Goal: Transaction & Acquisition: Book appointment/travel/reservation

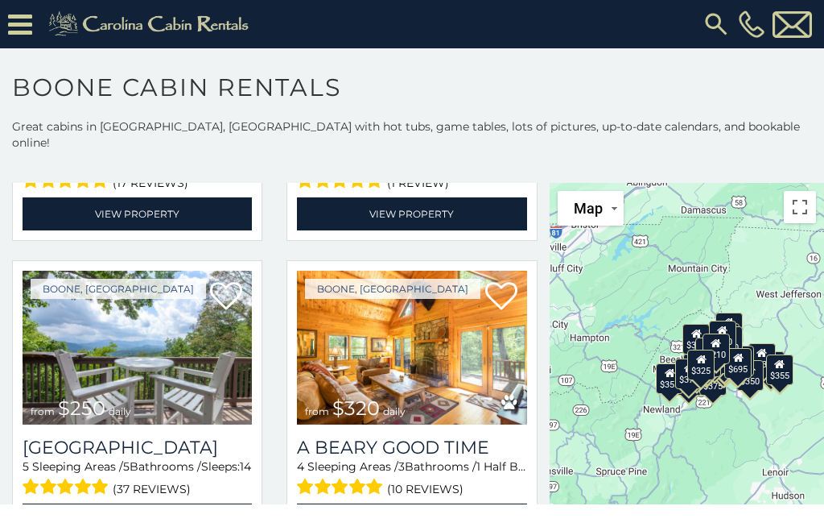
scroll to position [3371, 0]
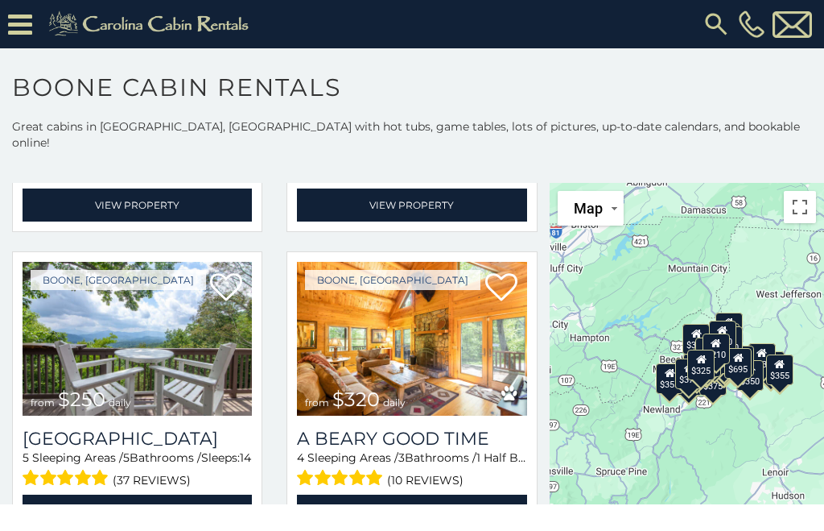
click at [512, 343] on img at bounding box center [411, 339] width 229 height 154
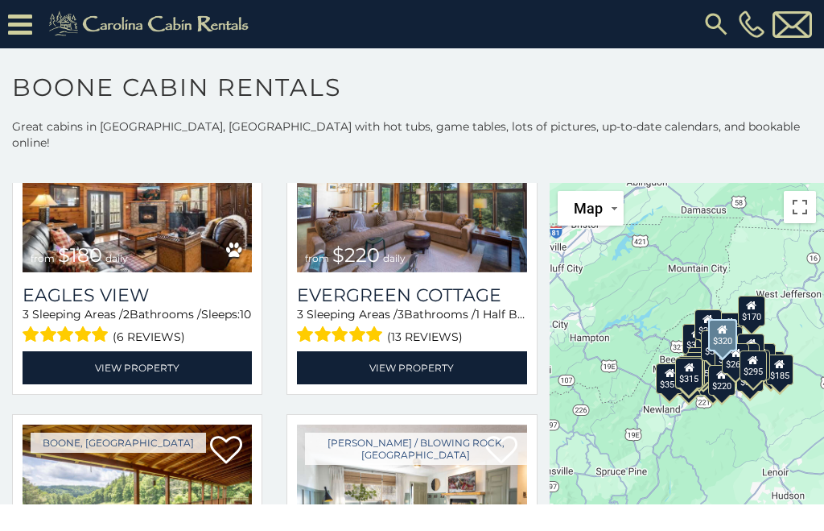
scroll to position [8111, 0]
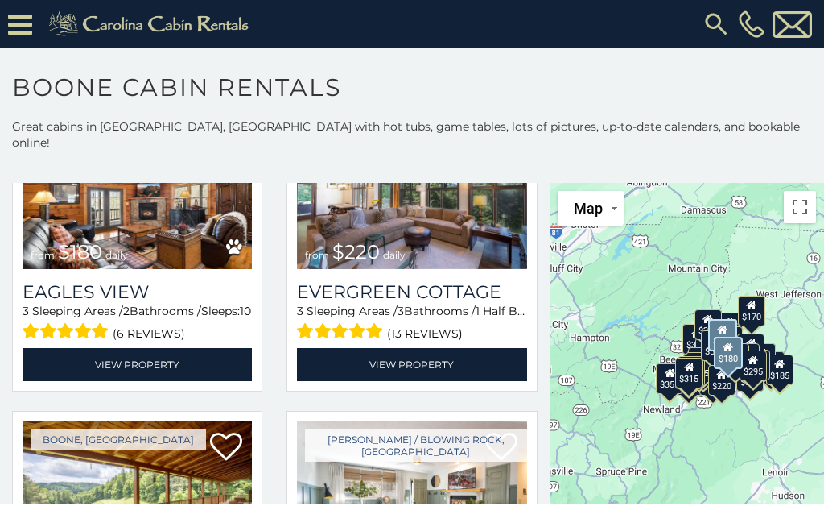
click at [64, 281] on h3 "Eagles View" at bounding box center [137, 292] width 229 height 22
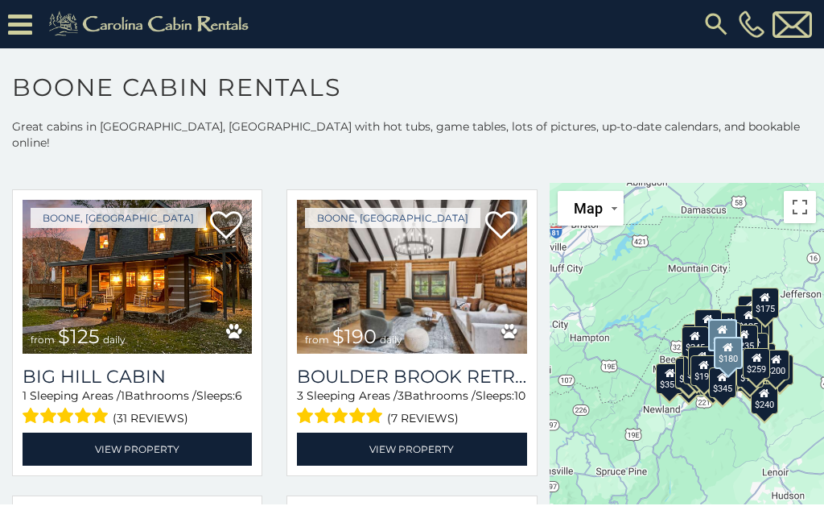
scroll to position [11088, 0]
click at [74, 353] on span "from $125 daily" at bounding box center [78, 336] width 111 height 32
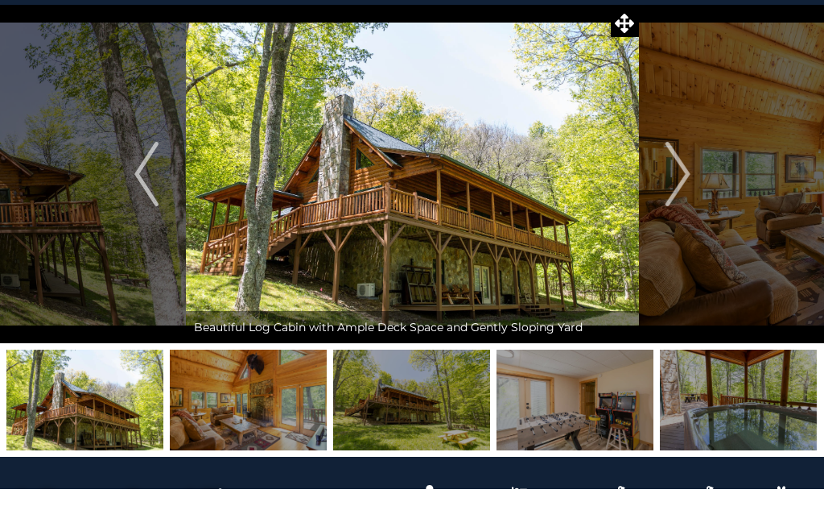
scroll to position [43, 0]
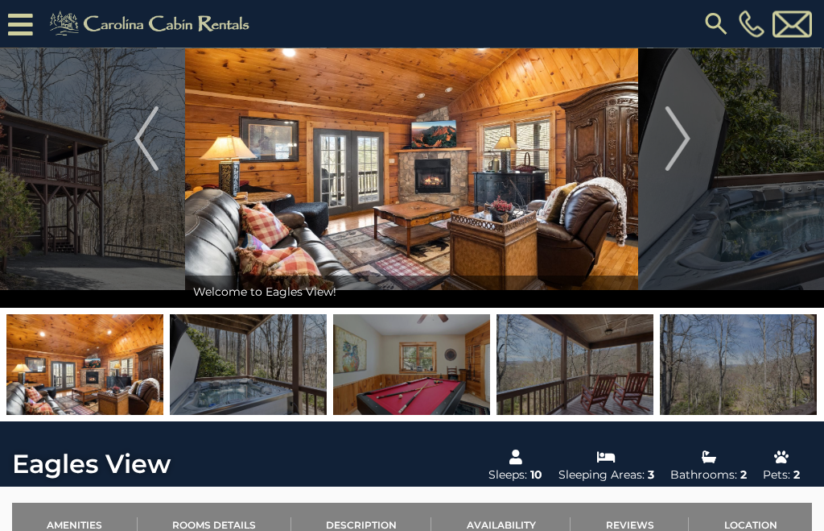
scroll to position [111, 0]
click at [758, 521] on link "Location" at bounding box center [750, 524] width 123 height 44
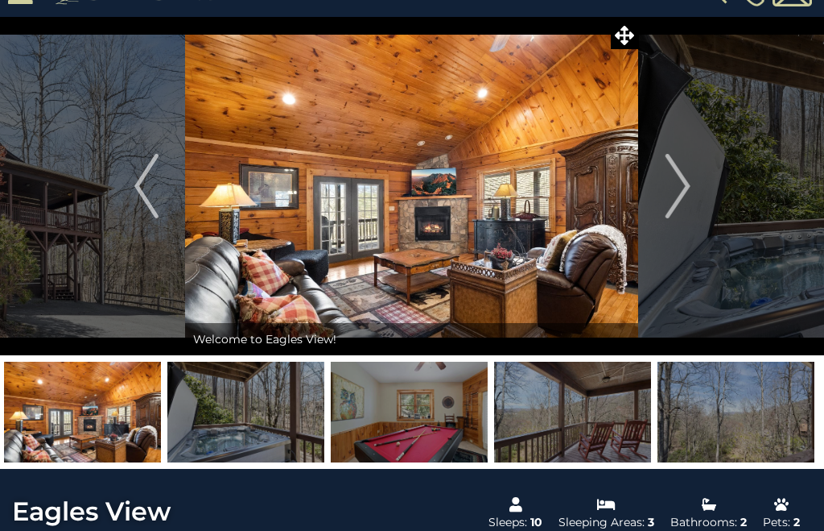
scroll to position [31, 0]
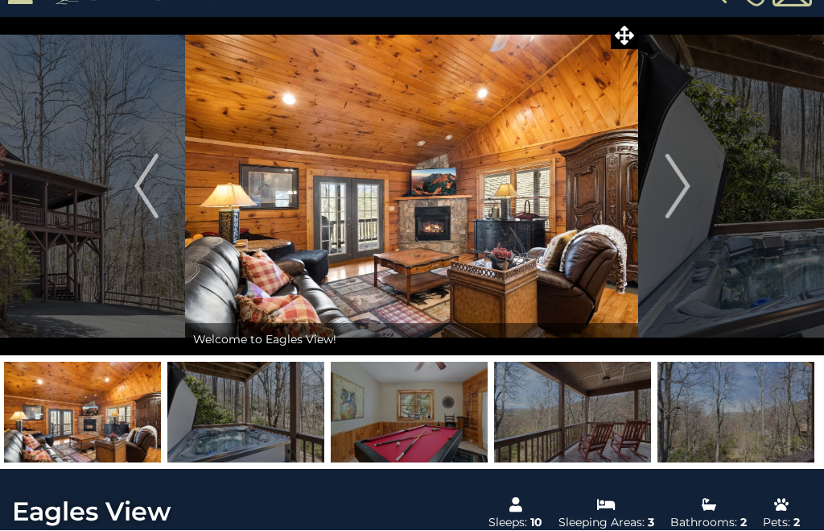
click at [687, 187] on img "Next" at bounding box center [678, 187] width 24 height 64
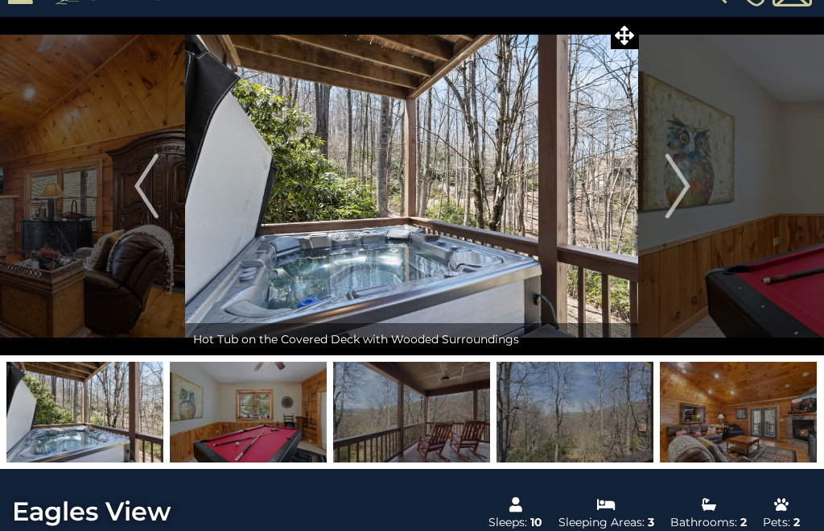
click at [685, 183] on img "Next" at bounding box center [678, 186] width 24 height 64
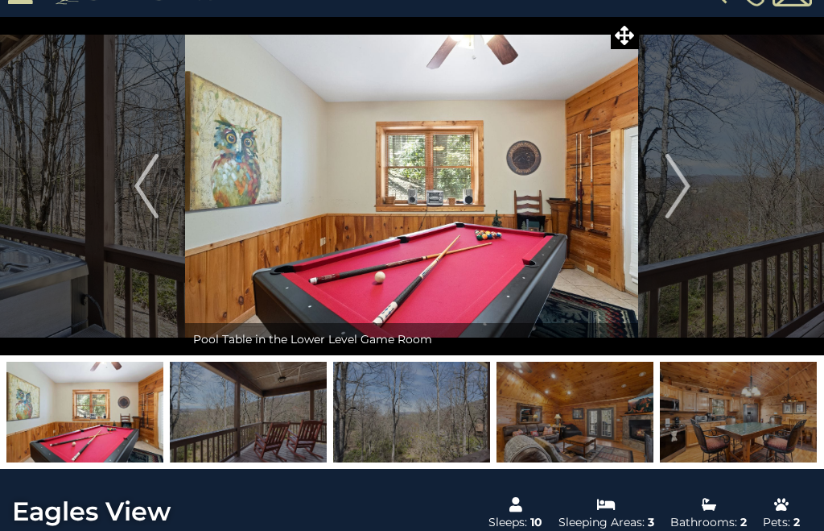
click at [159, 190] on button "Previous" at bounding box center [147, 186] width 78 height 338
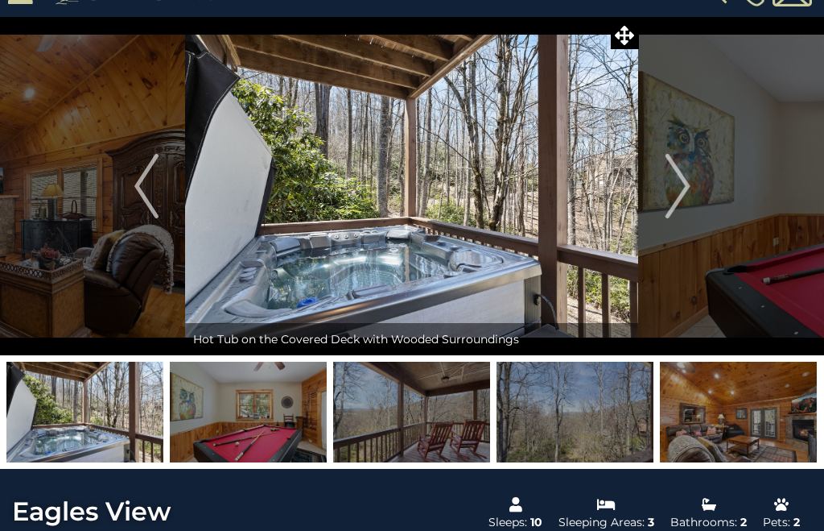
click at [695, 186] on button "Next" at bounding box center [678, 186] width 78 height 338
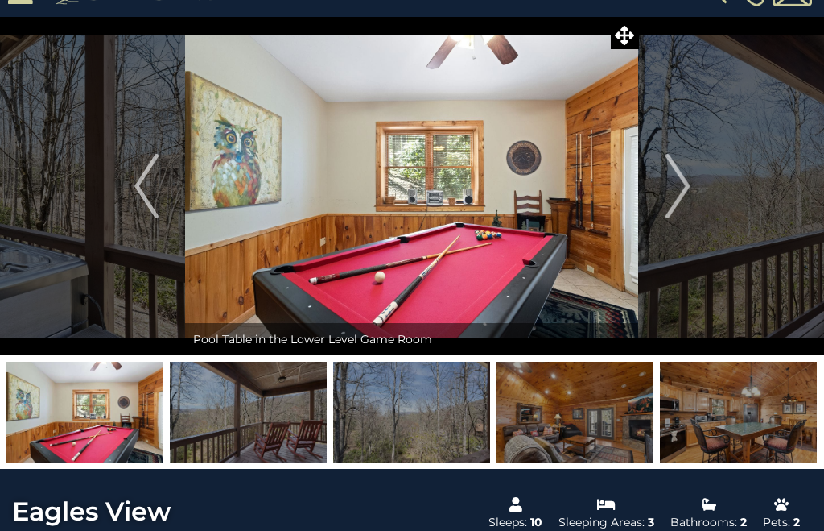
click at [137, 176] on img "Previous" at bounding box center [146, 186] width 24 height 64
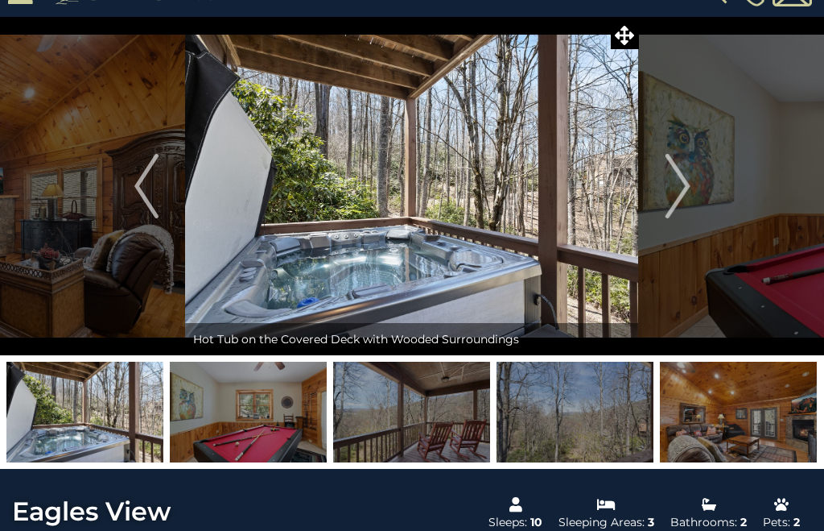
click at [686, 180] on img "Next" at bounding box center [678, 186] width 24 height 64
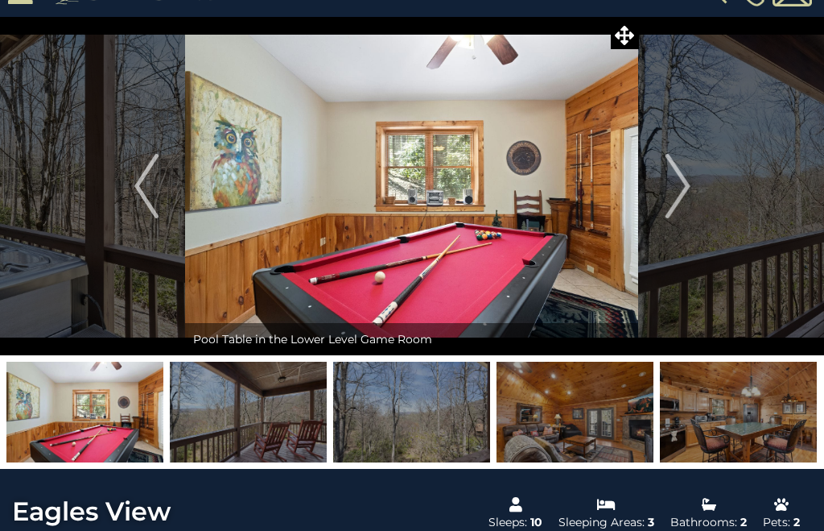
click at [678, 186] on img "Next" at bounding box center [678, 186] width 24 height 64
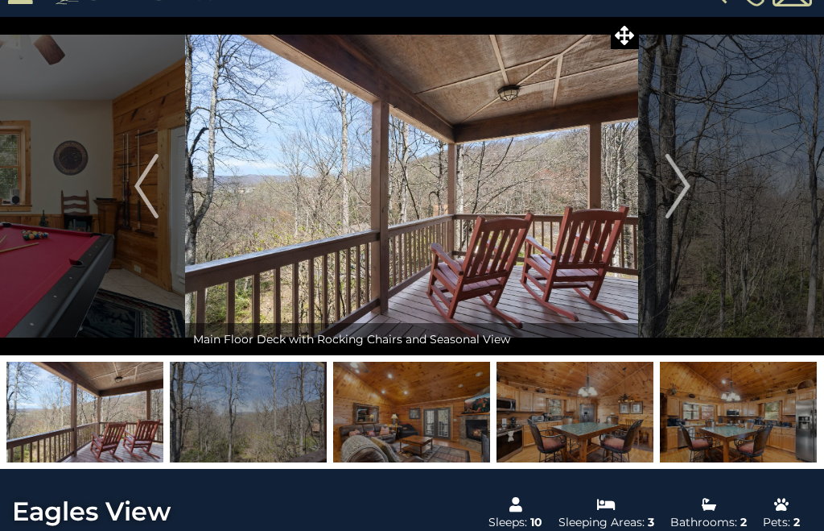
click at [682, 188] on img "Next" at bounding box center [678, 186] width 24 height 64
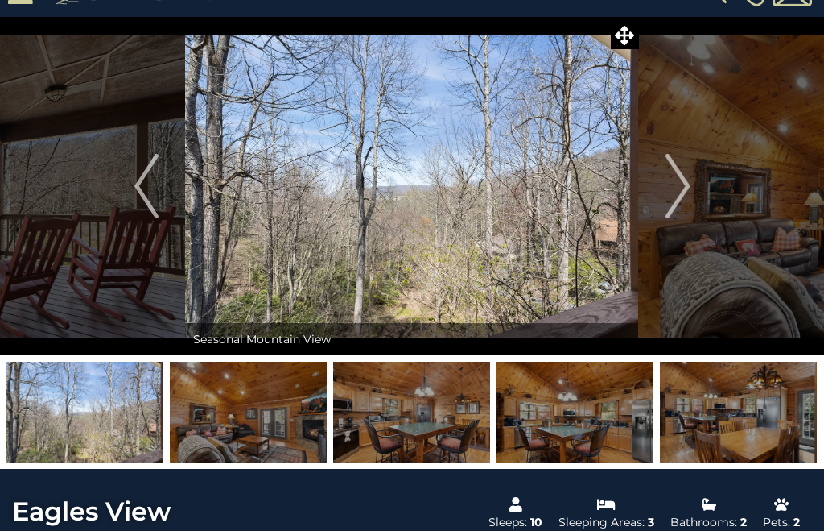
click at [682, 178] on img "Next" at bounding box center [678, 186] width 24 height 64
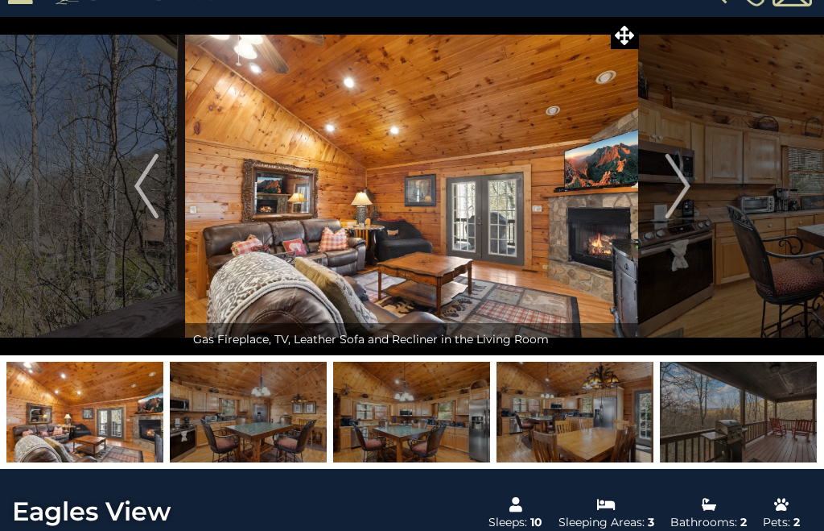
click at [684, 184] on img "Next" at bounding box center [678, 186] width 24 height 64
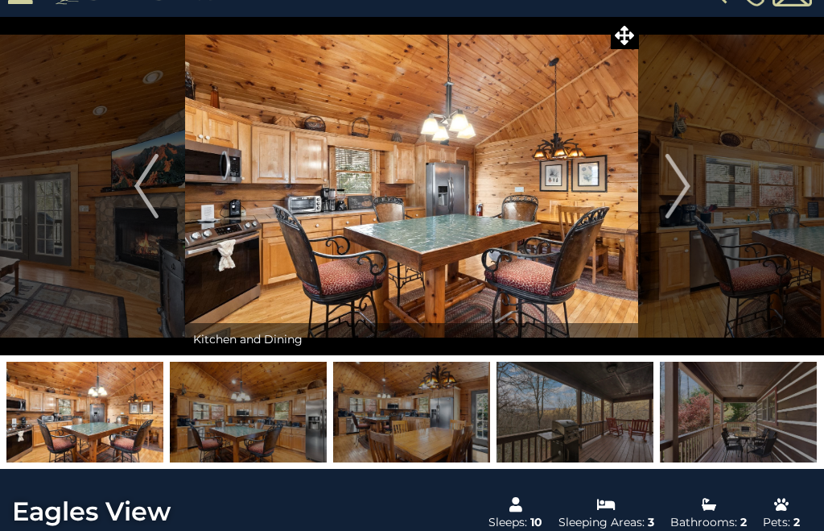
click at [685, 188] on img "Next" at bounding box center [678, 186] width 24 height 64
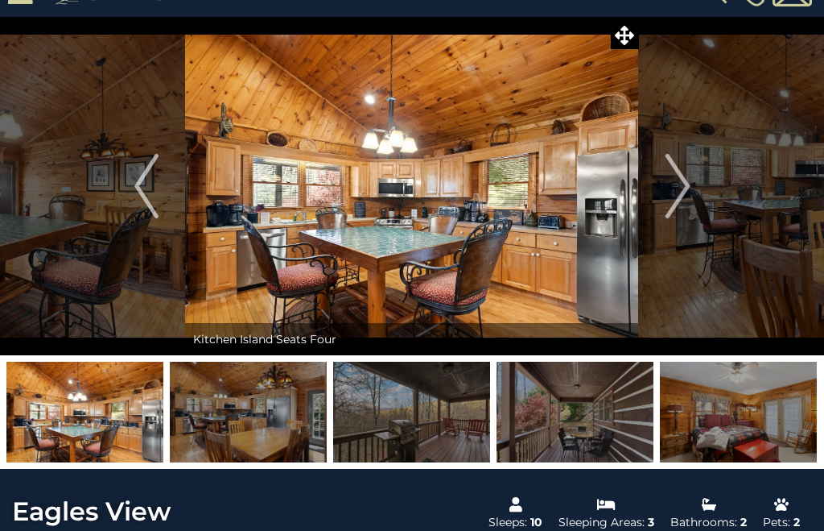
click at [698, 190] on button "Next" at bounding box center [678, 186] width 78 height 338
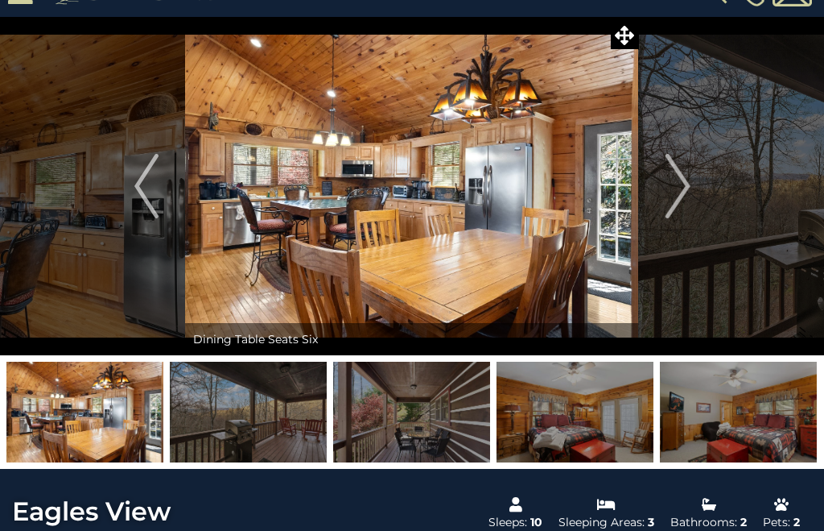
click at [692, 186] on button "Next" at bounding box center [678, 186] width 78 height 338
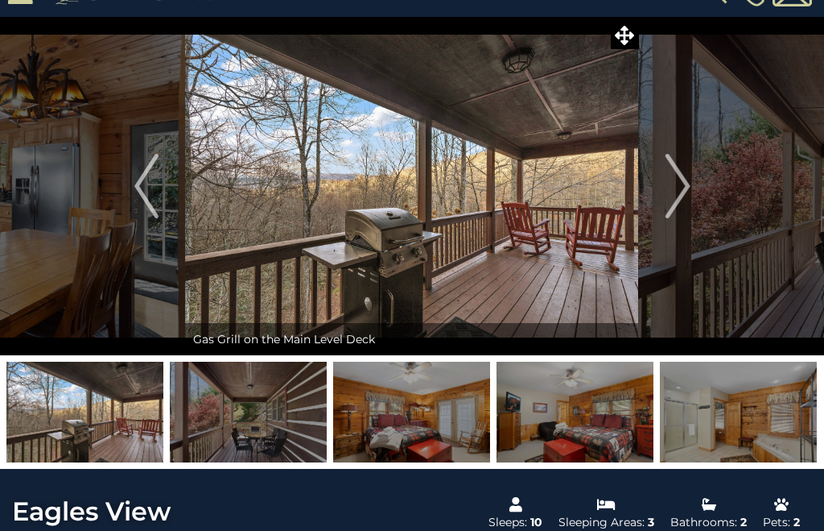
click at [687, 178] on img "Next" at bounding box center [678, 186] width 24 height 64
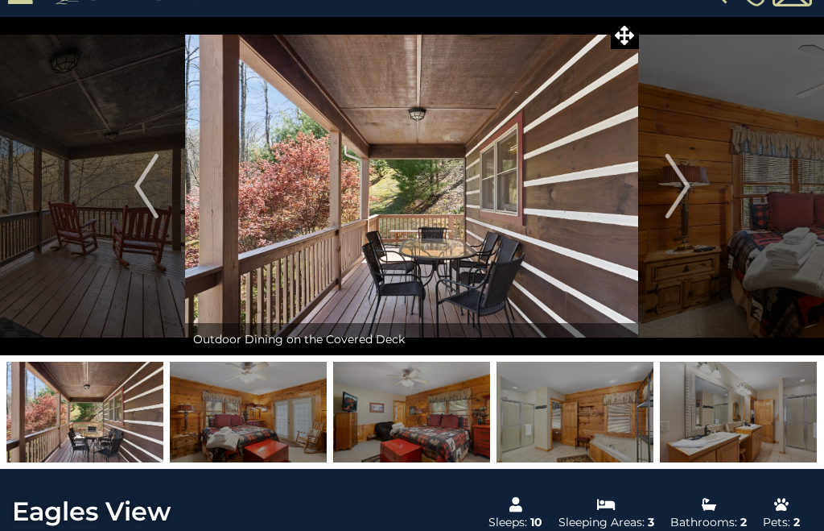
click at [686, 183] on img "Next" at bounding box center [678, 186] width 24 height 64
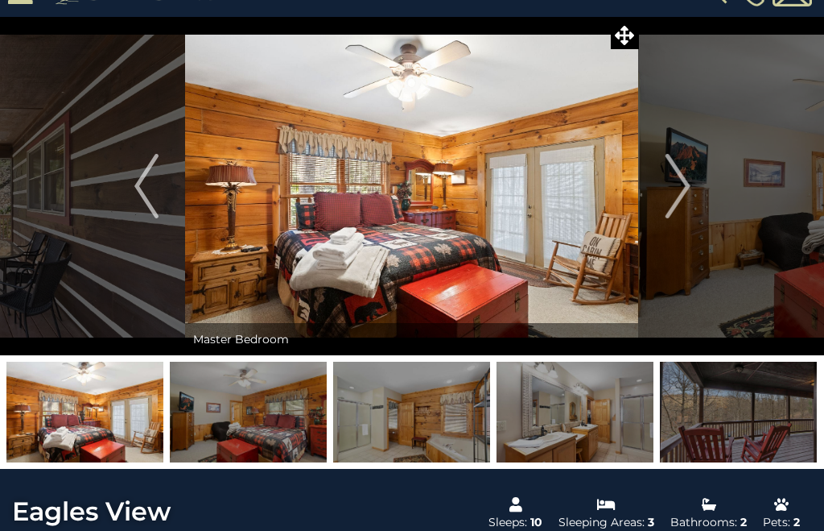
click at [691, 181] on button "Next" at bounding box center [678, 186] width 78 height 338
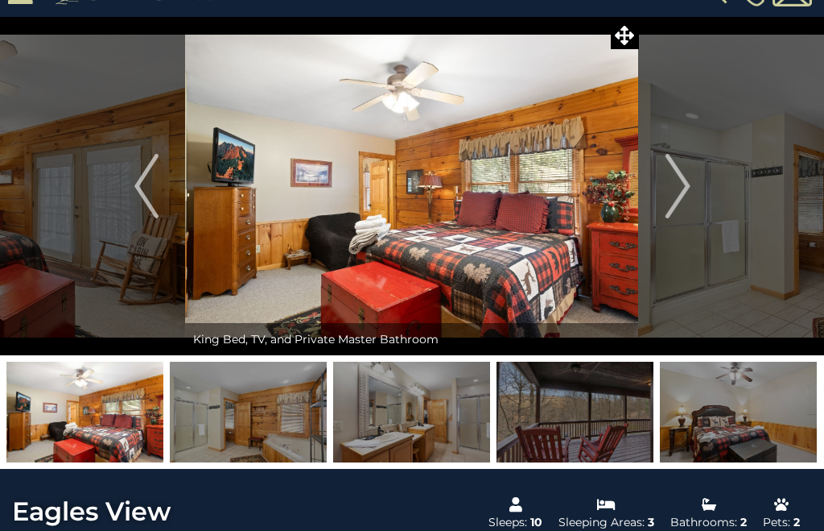
click at [690, 182] on img "Next" at bounding box center [678, 186] width 24 height 64
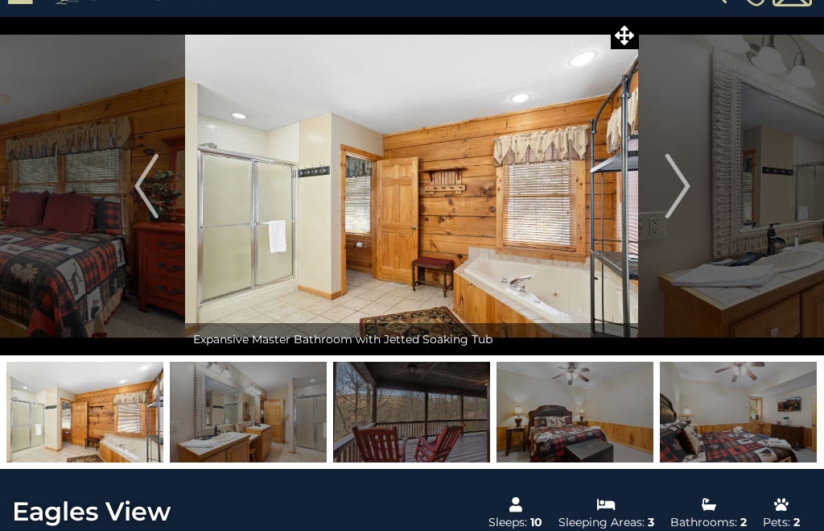
click at [688, 184] on img "Next" at bounding box center [678, 186] width 24 height 64
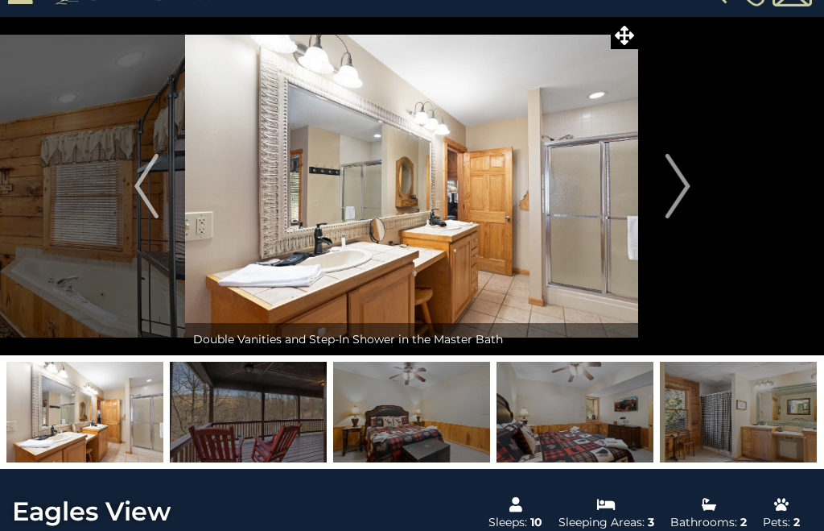
click at [693, 179] on button "Next" at bounding box center [678, 186] width 78 height 338
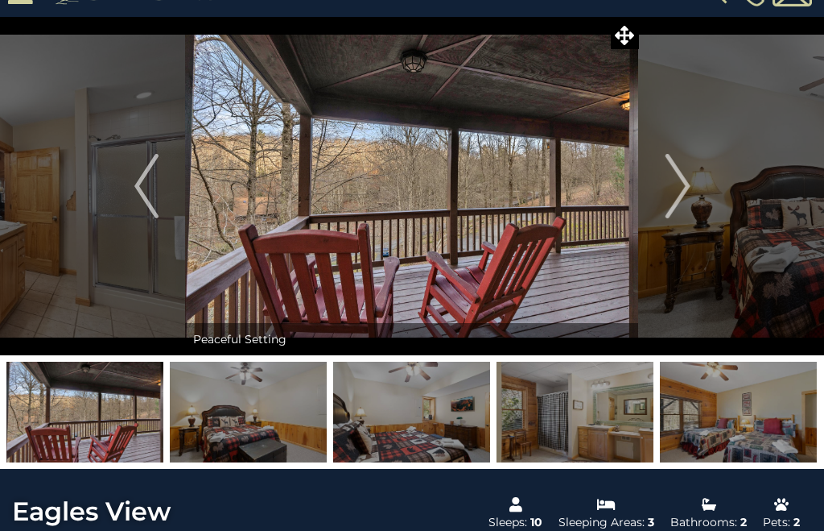
click at [690, 178] on img "Next" at bounding box center [678, 186] width 24 height 64
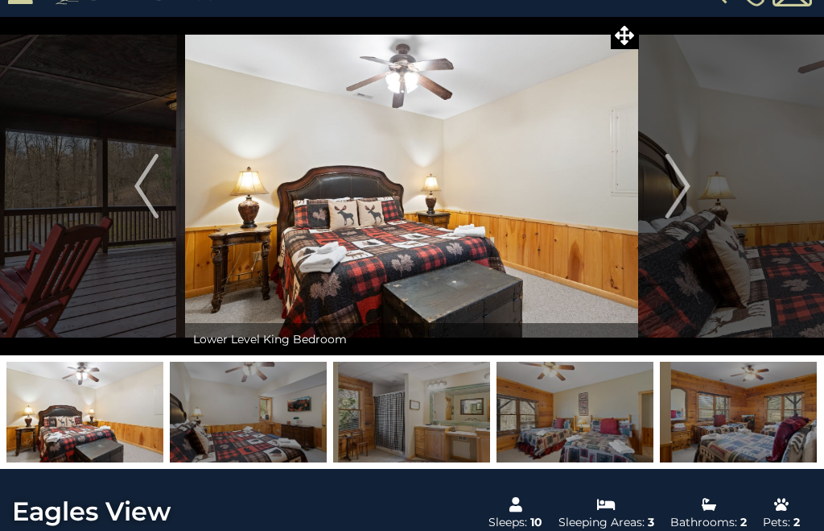
click at [681, 173] on img "Next" at bounding box center [678, 186] width 24 height 64
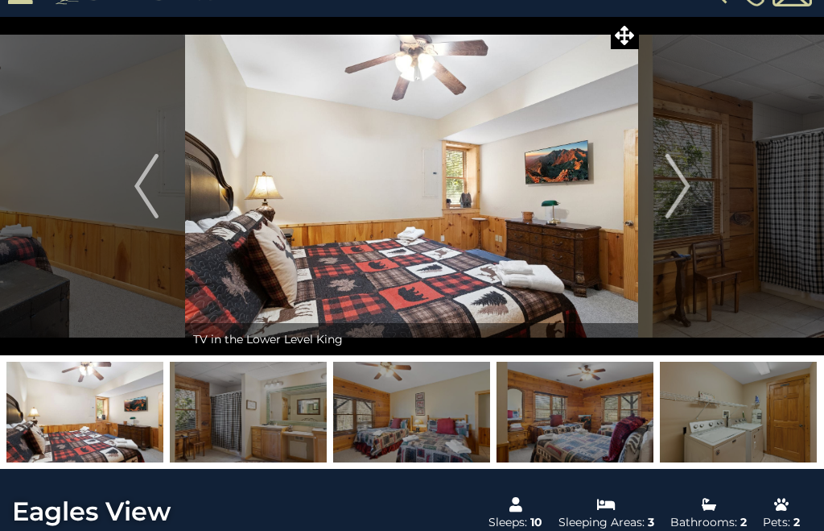
click at [672, 180] on img "Next" at bounding box center [678, 186] width 24 height 64
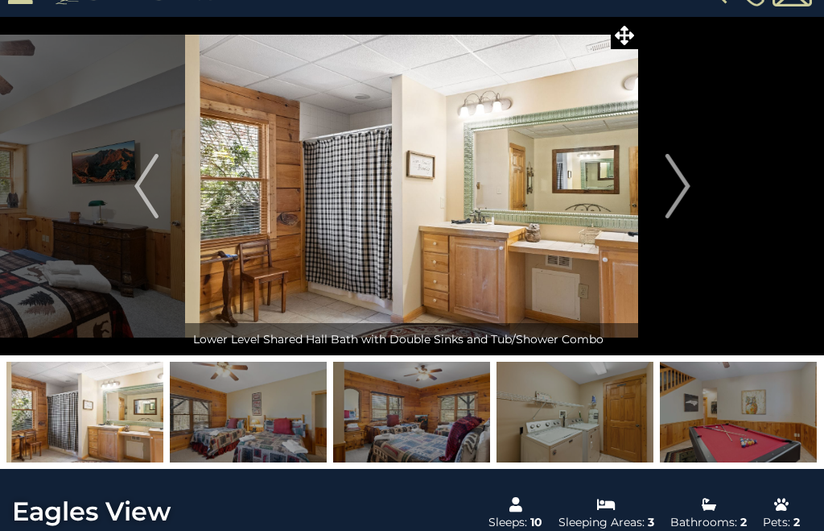
click at [689, 179] on img "Next" at bounding box center [678, 186] width 24 height 64
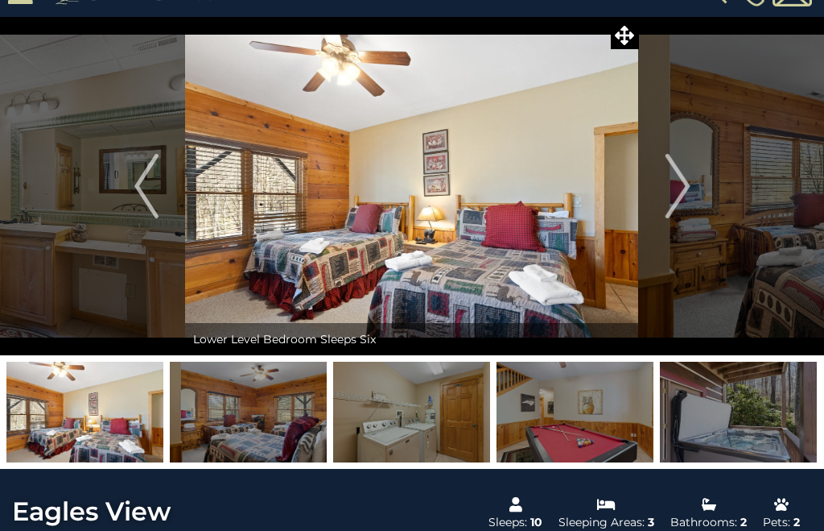
click at [686, 185] on img "Next" at bounding box center [678, 186] width 24 height 64
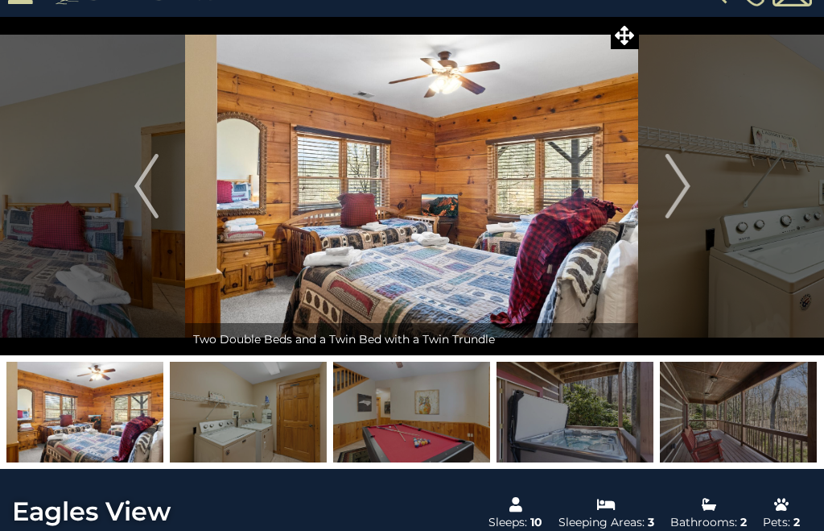
click at [676, 184] on img "Next" at bounding box center [678, 186] width 24 height 64
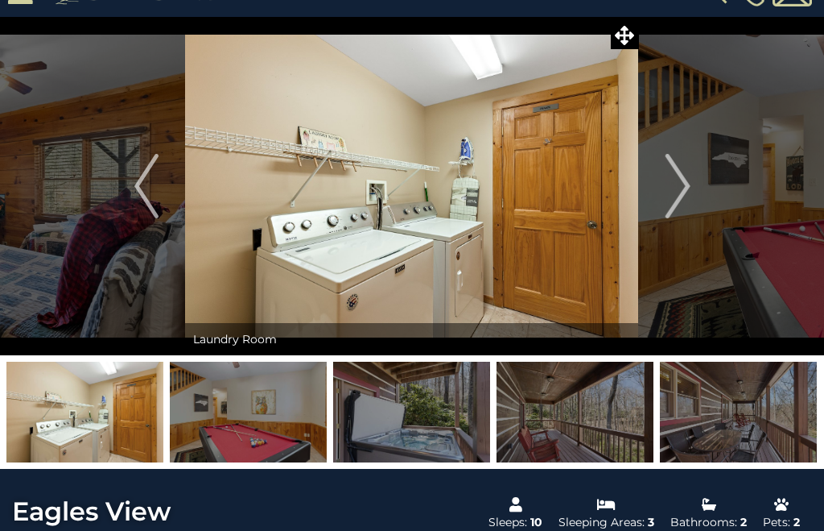
click at [688, 180] on img "Next" at bounding box center [678, 186] width 24 height 64
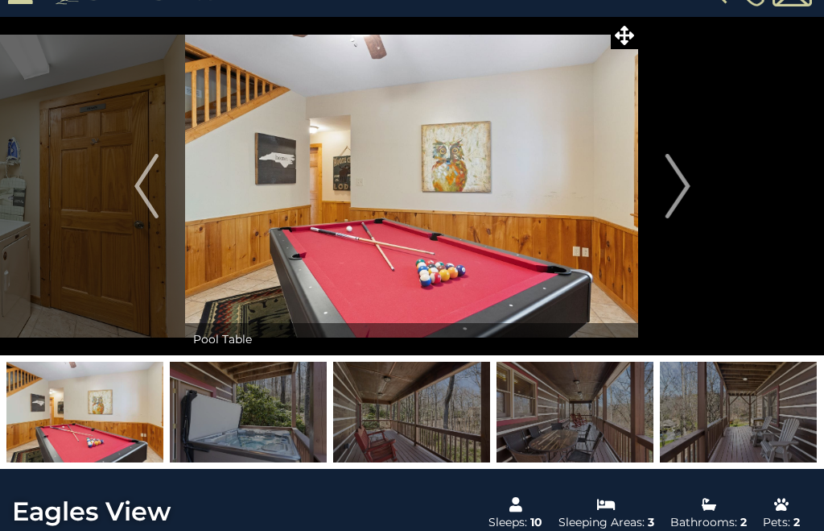
click at [679, 178] on img "Next" at bounding box center [678, 186] width 24 height 64
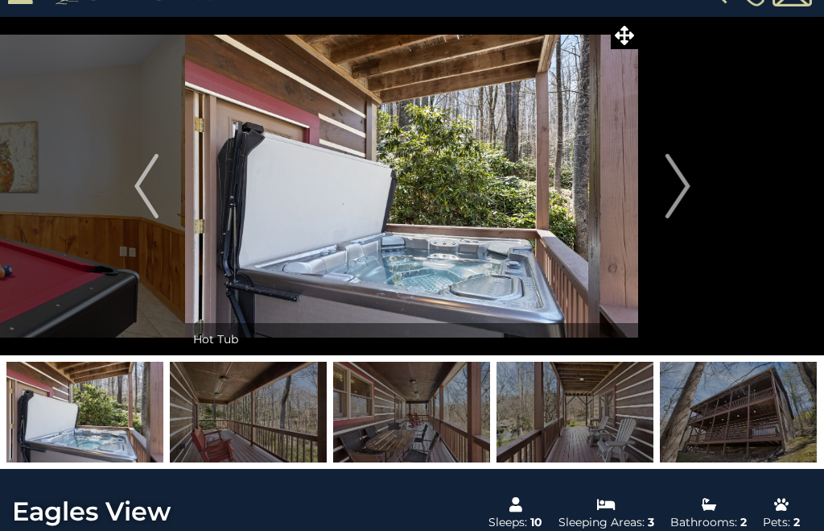
click at [672, 182] on img "Next" at bounding box center [678, 186] width 24 height 64
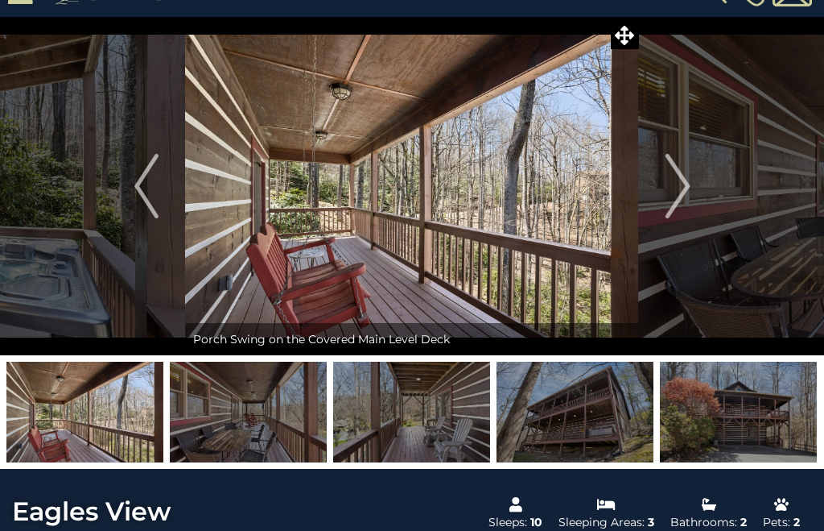
click at [675, 176] on img "Next" at bounding box center [678, 186] width 24 height 64
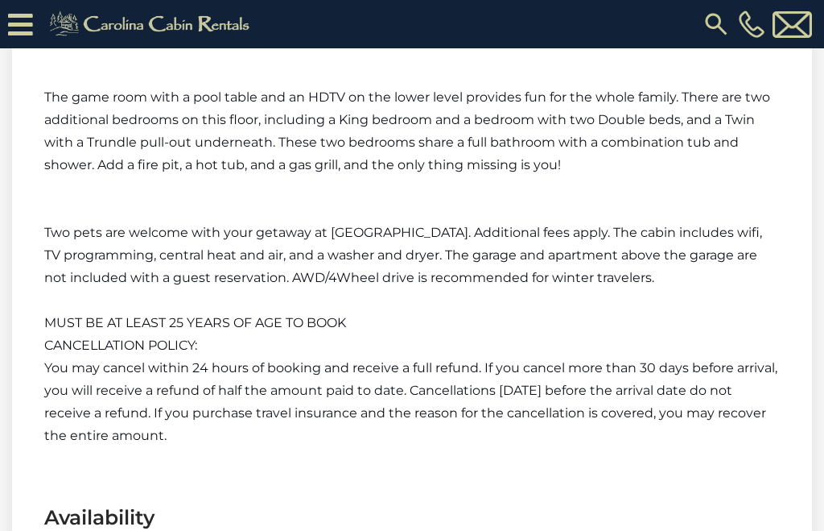
scroll to position [1994, 0]
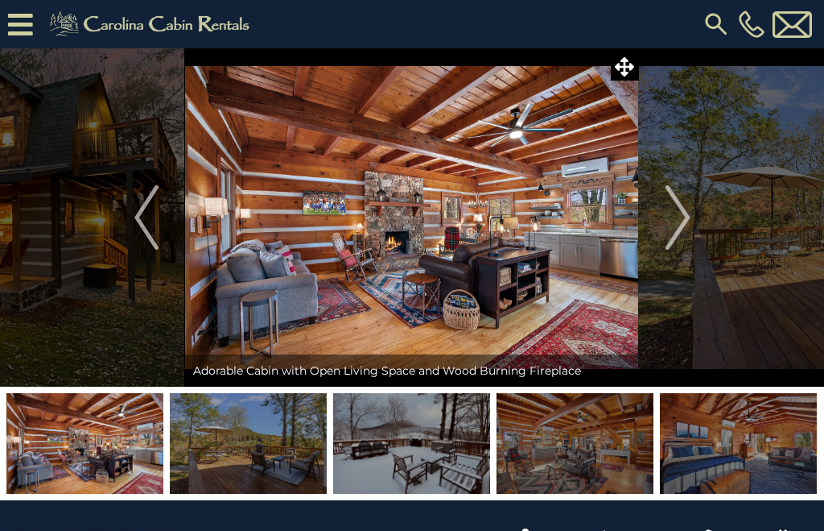
click at [692, 218] on button "Next" at bounding box center [678, 217] width 78 height 338
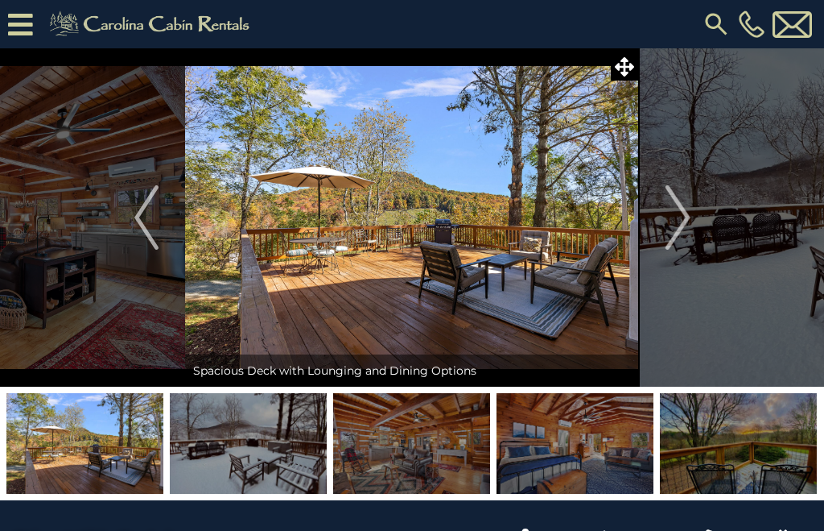
click at [694, 216] on button "Next" at bounding box center [678, 217] width 78 height 338
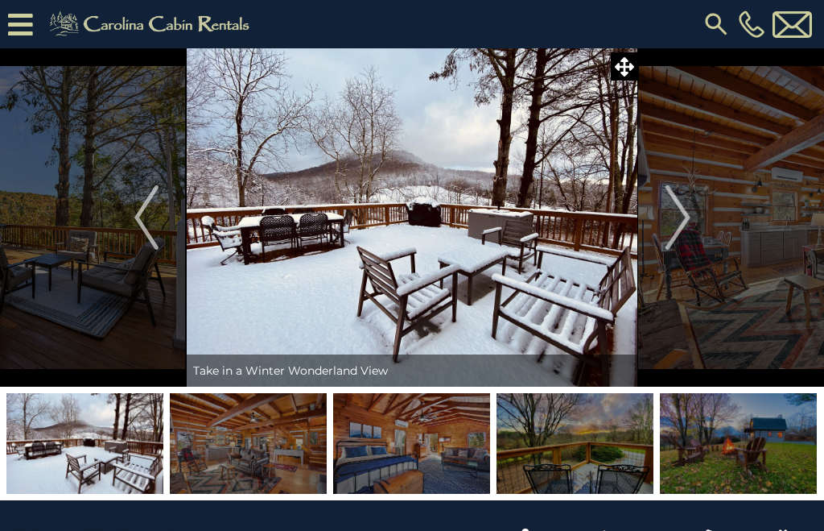
click at [301, 437] on img at bounding box center [248, 443] width 157 height 101
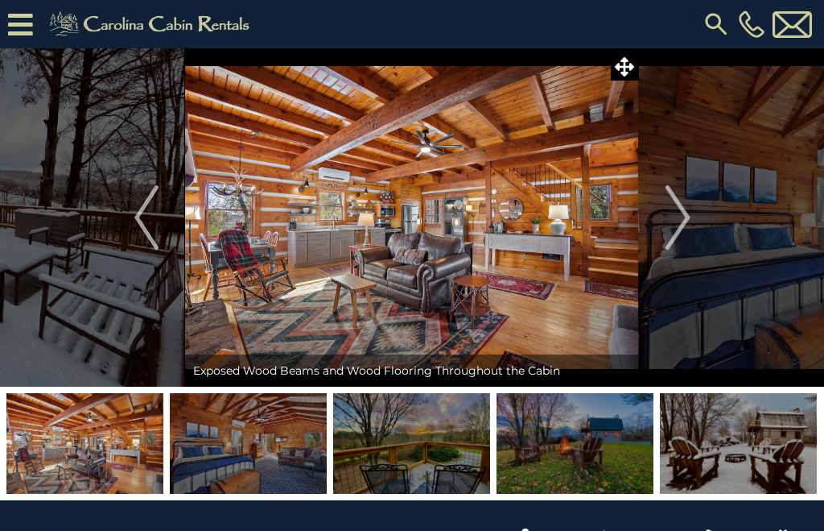
click at [307, 433] on img at bounding box center [248, 443] width 157 height 101
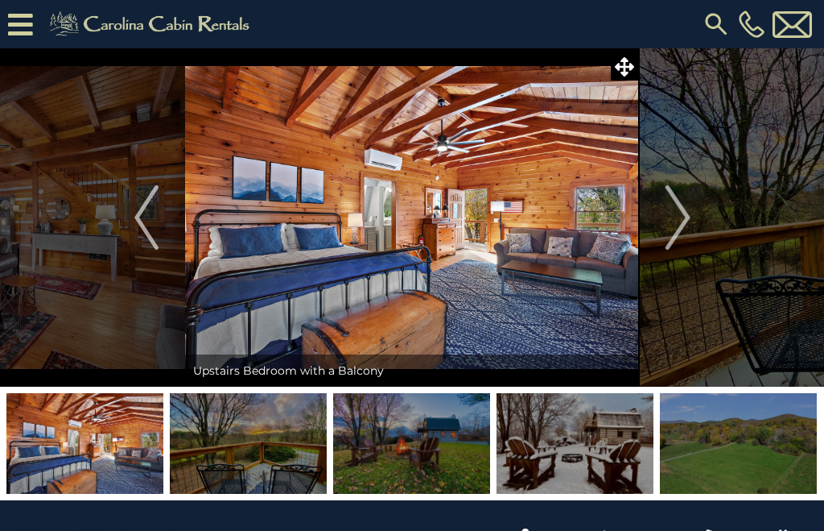
click at [692, 294] on button "Next" at bounding box center [678, 217] width 78 height 338
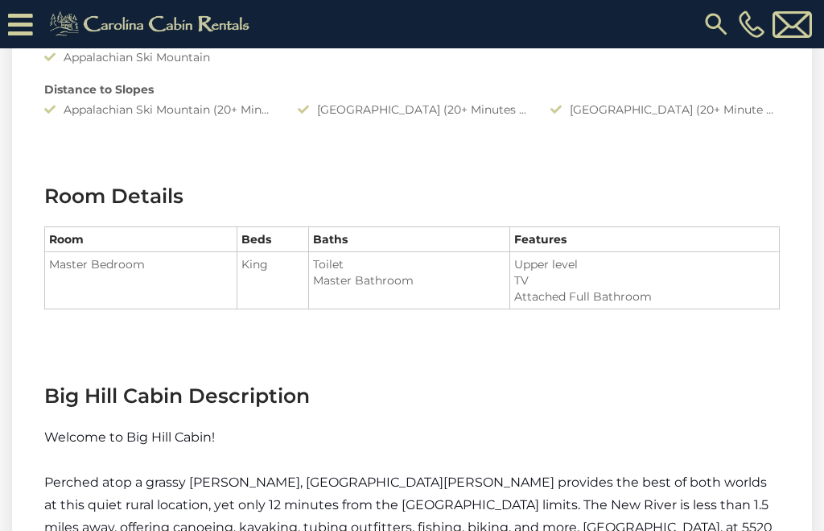
scroll to position [1636, 0]
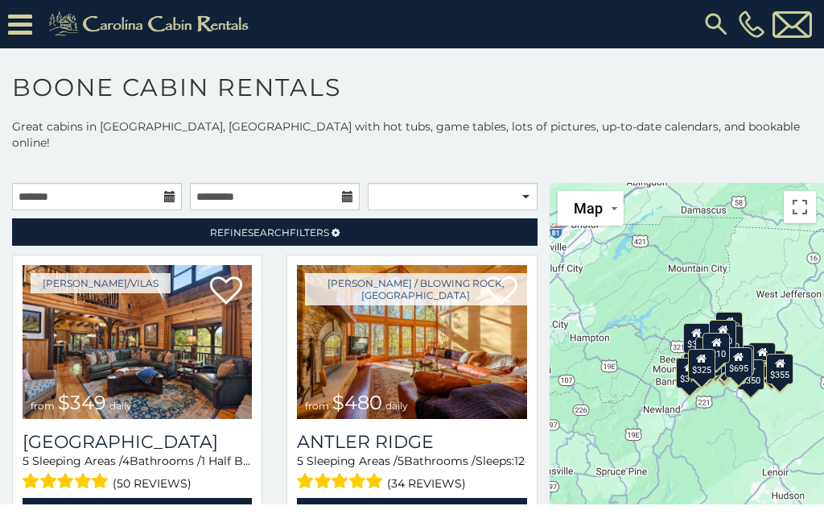
click at [27, 22] on icon at bounding box center [20, 24] width 24 height 28
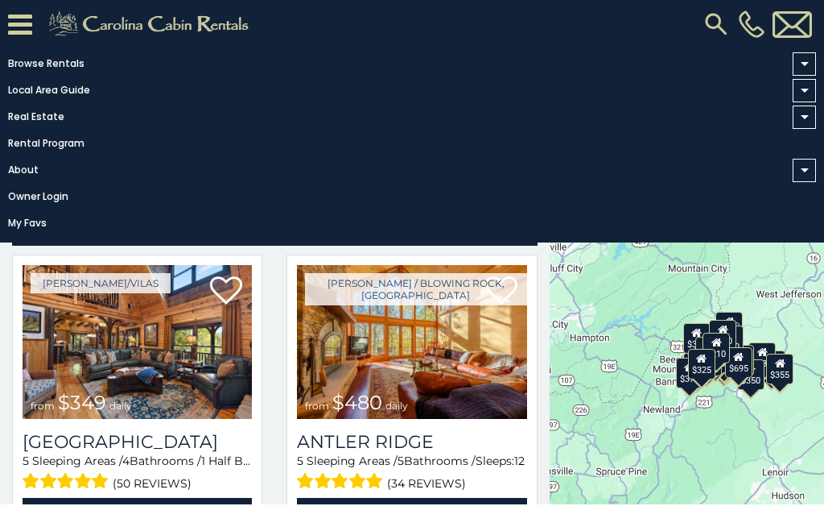
click at [39, 61] on link "Browse Rentals" at bounding box center [408, 63] width 816 height 23
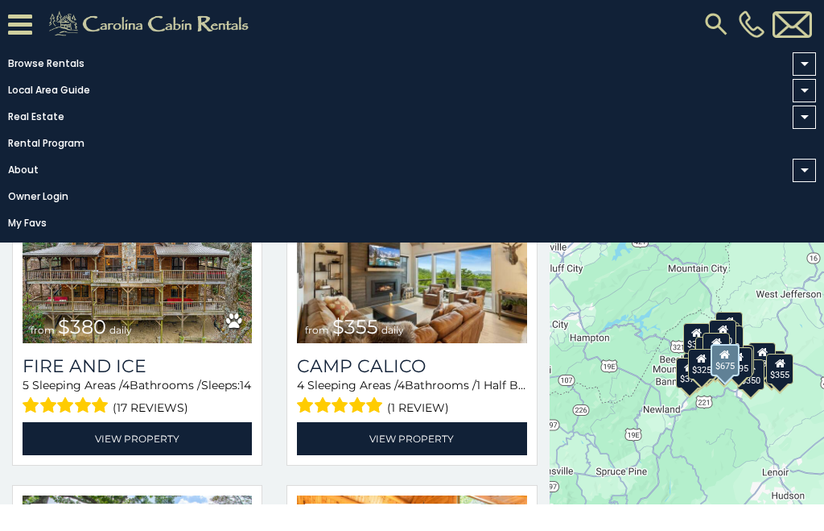
scroll to position [3138, 0]
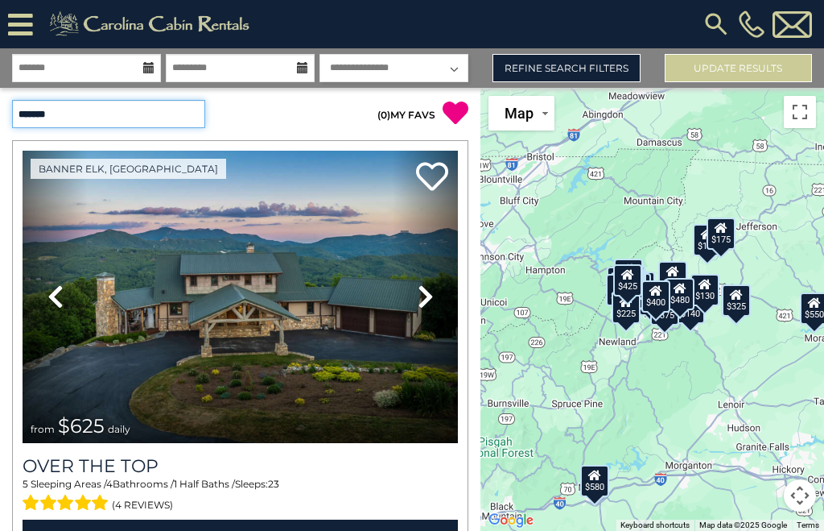
click at [189, 118] on select "**********" at bounding box center [108, 114] width 193 height 28
select select "**********"
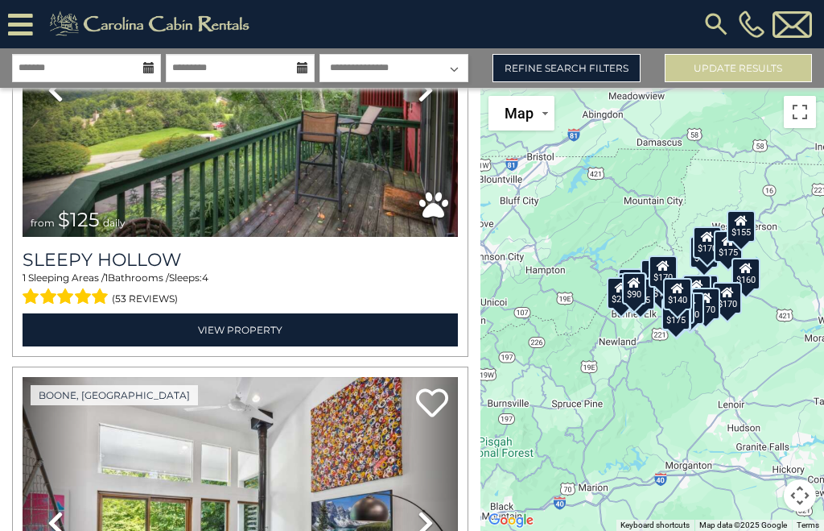
scroll to position [2803, 0]
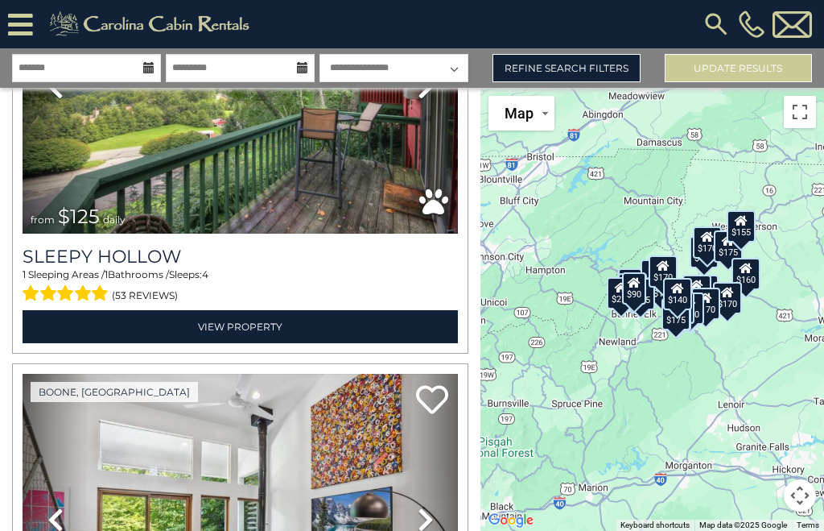
click at [43, 250] on h3 "Sleepy Hollow" at bounding box center [241, 257] width 436 height 22
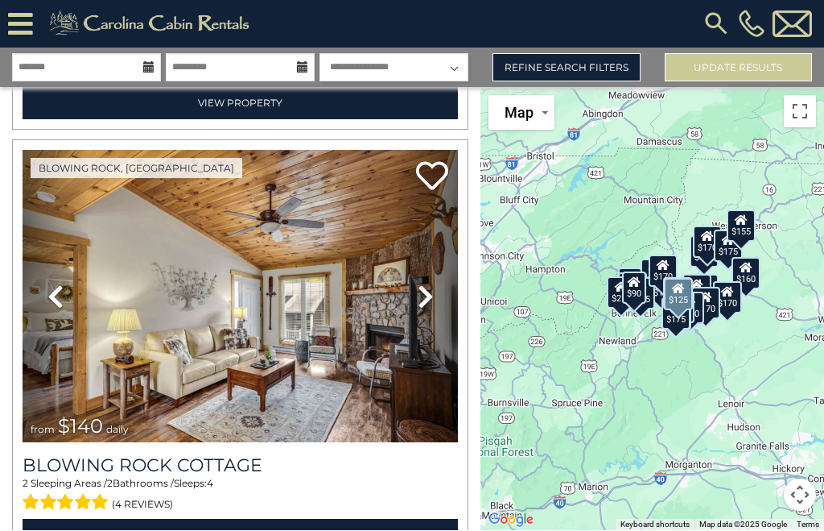
scroll to position [7779, 0]
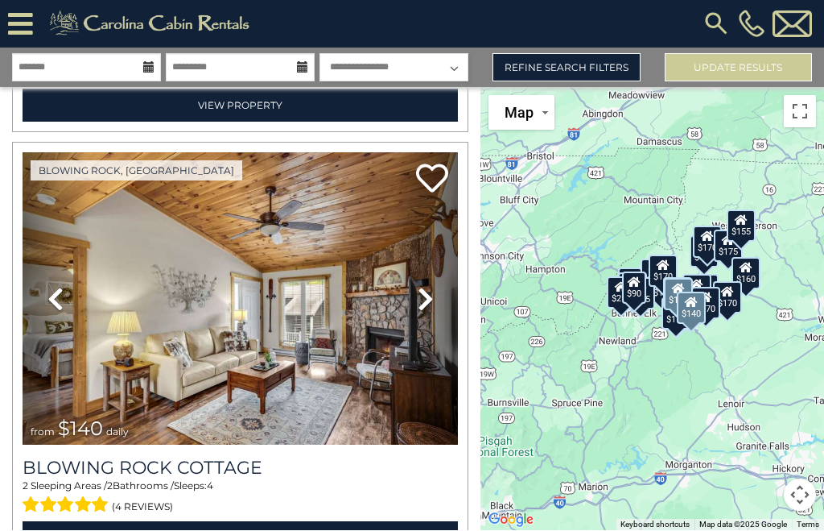
click at [114, 302] on img at bounding box center [241, 299] width 436 height 292
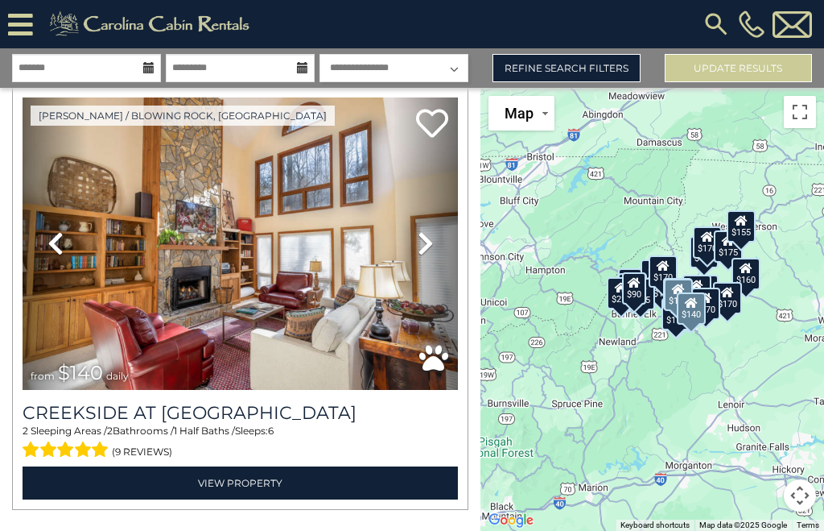
scroll to position [12564, 0]
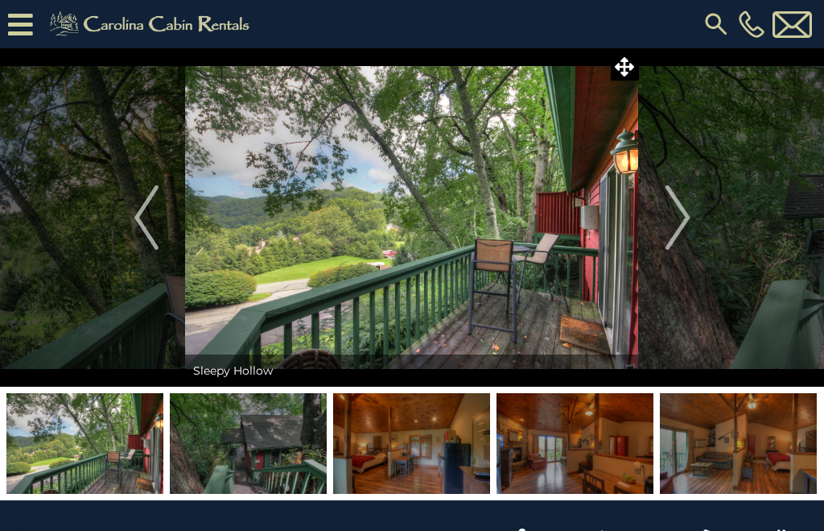
click at [686, 222] on img "Next" at bounding box center [678, 217] width 24 height 64
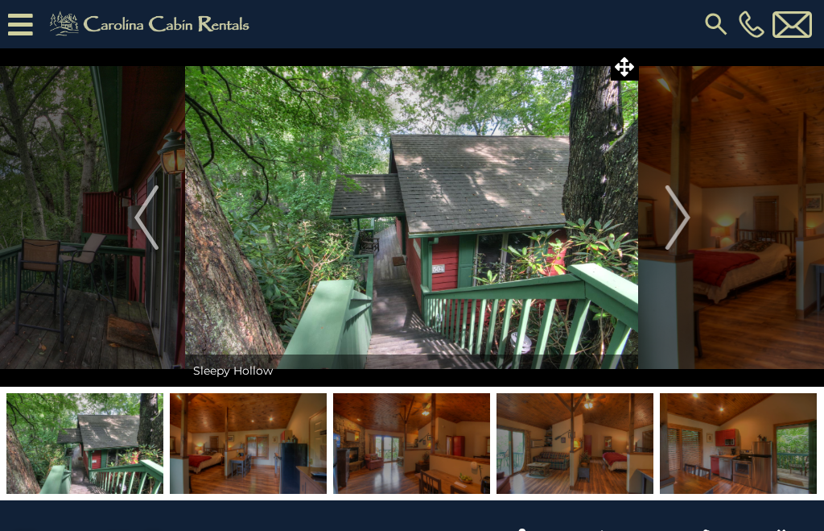
click at [667, 233] on img "Next" at bounding box center [678, 217] width 24 height 64
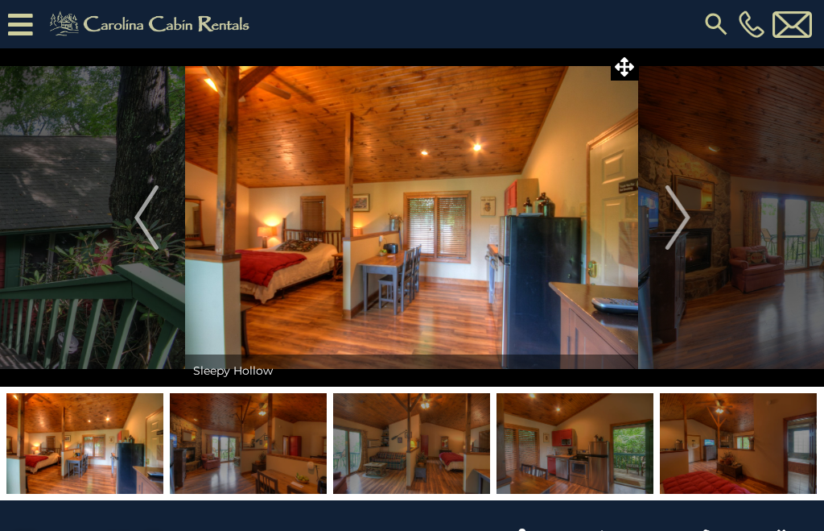
click at [679, 221] on img "Next" at bounding box center [678, 217] width 24 height 64
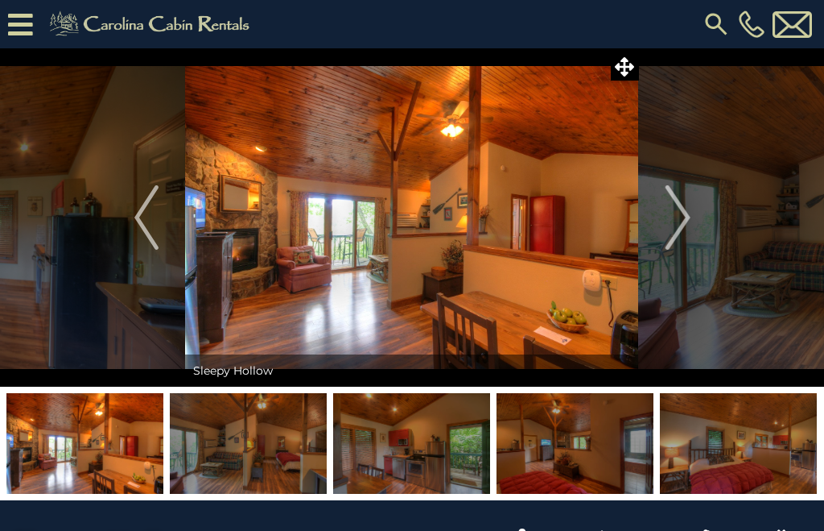
click at [680, 218] on img "Next" at bounding box center [678, 217] width 24 height 64
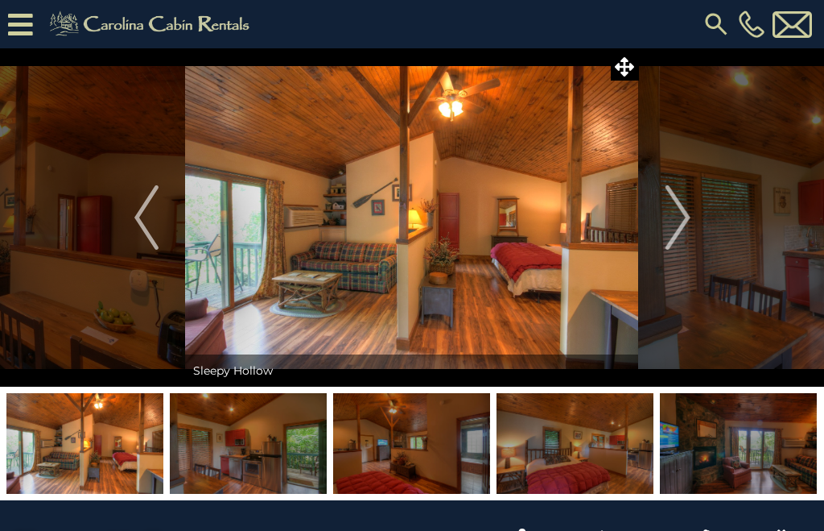
click at [679, 217] on img "Next" at bounding box center [678, 217] width 24 height 64
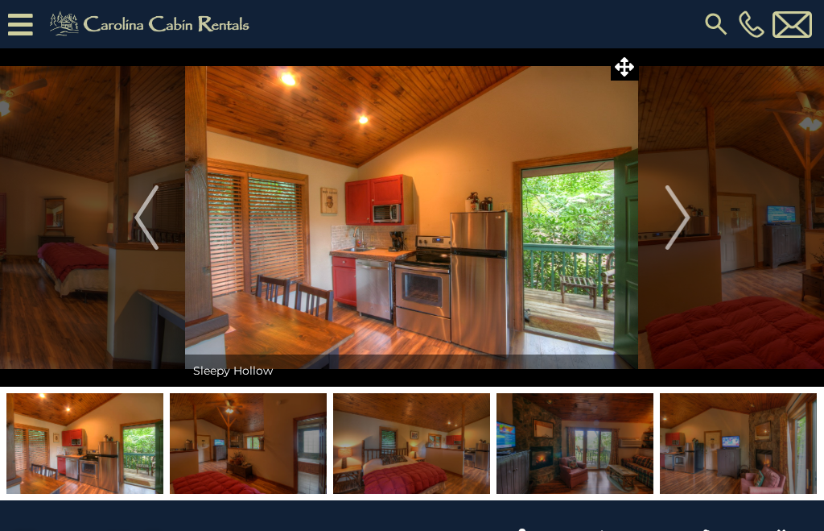
click at [689, 225] on img "Next" at bounding box center [678, 217] width 24 height 64
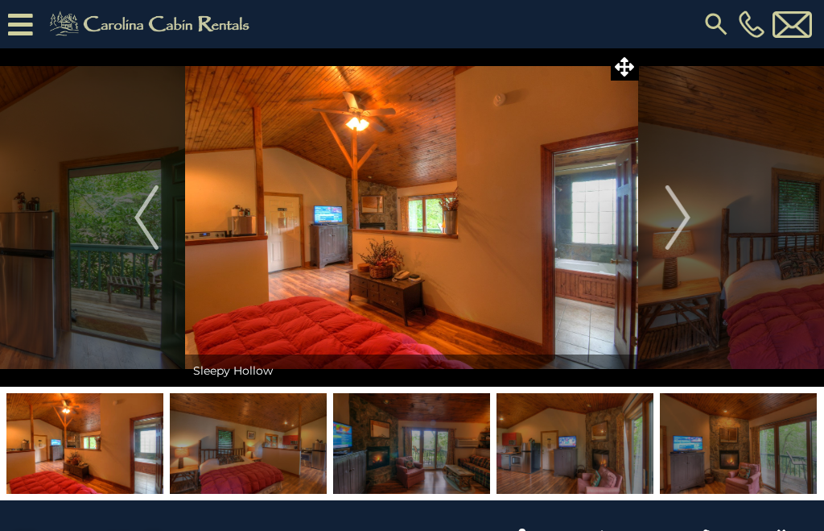
click at [676, 214] on img "Next" at bounding box center [678, 217] width 24 height 64
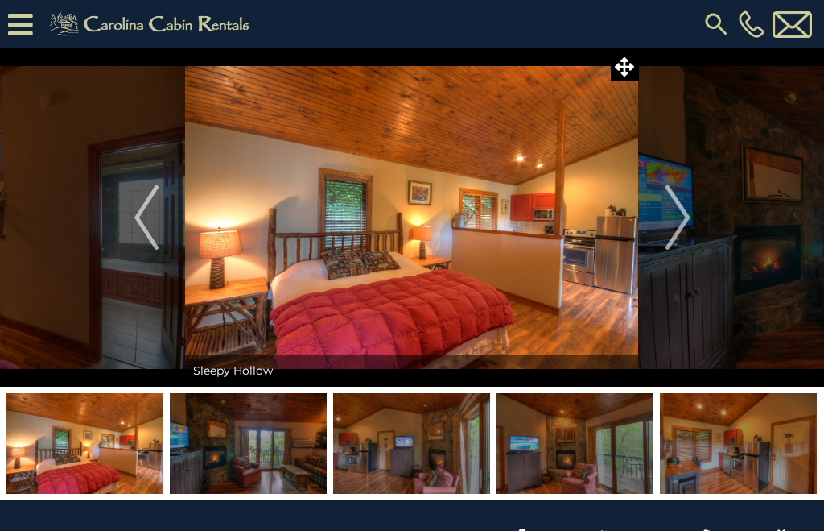
click at [680, 215] on img "Next" at bounding box center [678, 217] width 24 height 64
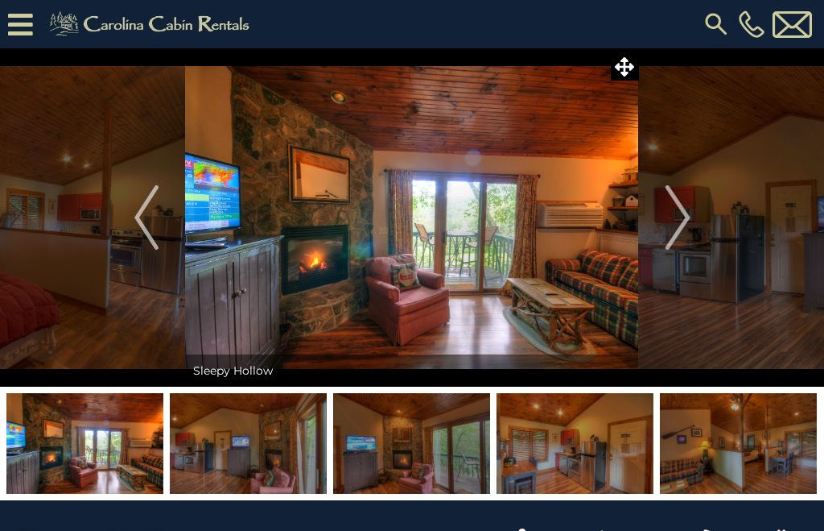
click at [694, 212] on button "Next" at bounding box center [678, 217] width 78 height 338
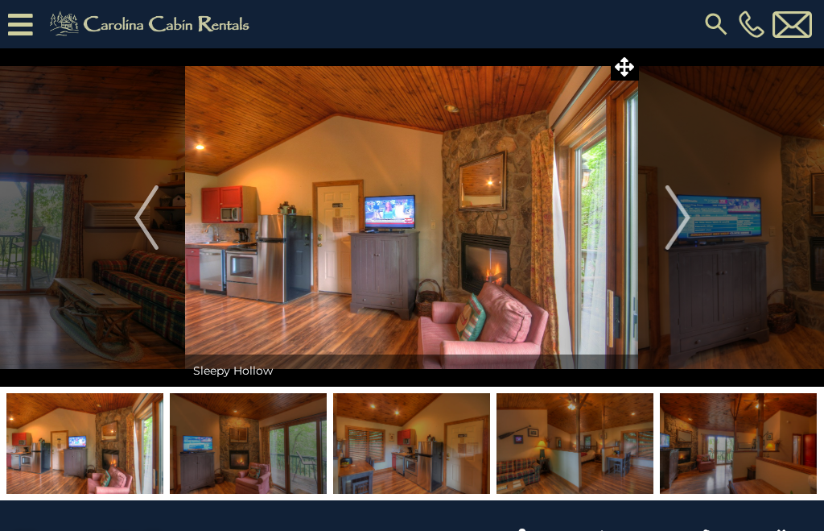
click at [681, 217] on img "Next" at bounding box center [678, 217] width 24 height 64
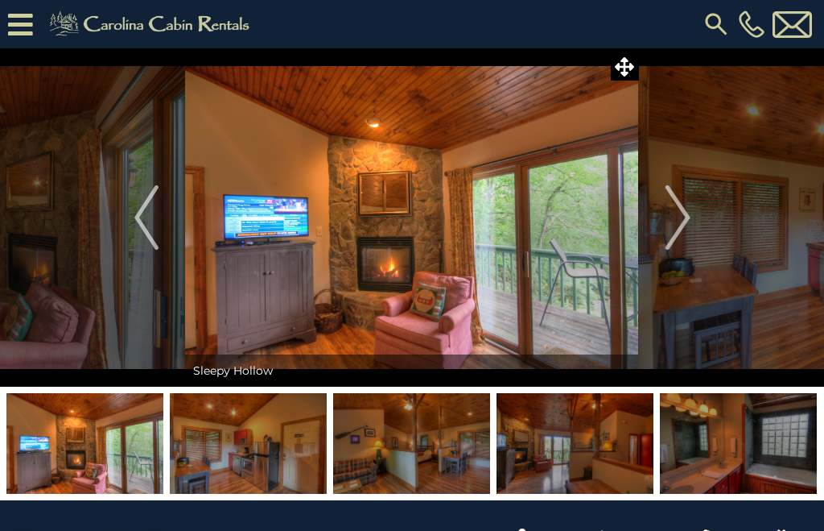
click at [691, 221] on button "Next" at bounding box center [678, 217] width 78 height 338
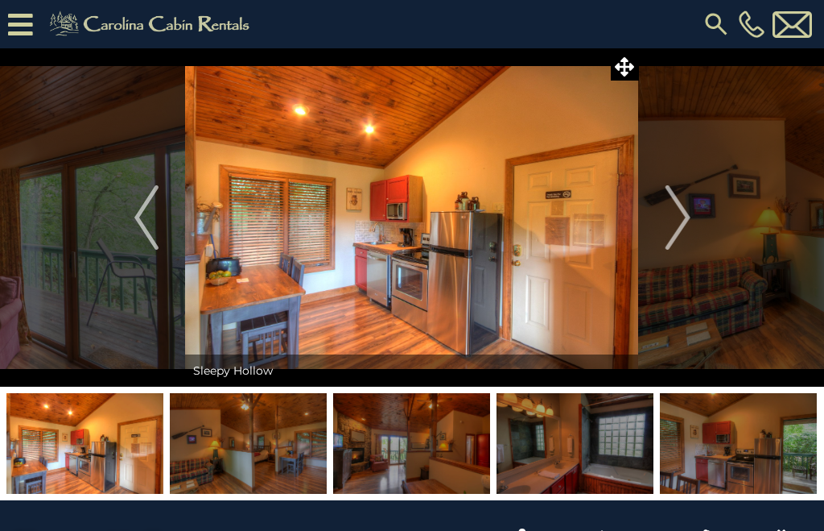
click at [680, 215] on img "Next" at bounding box center [678, 217] width 24 height 64
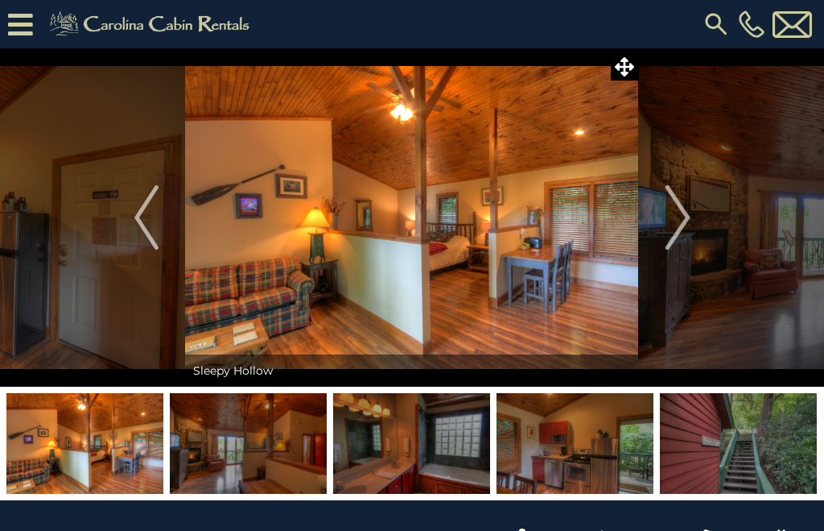
click at [142, 221] on img "Previous" at bounding box center [146, 217] width 24 height 64
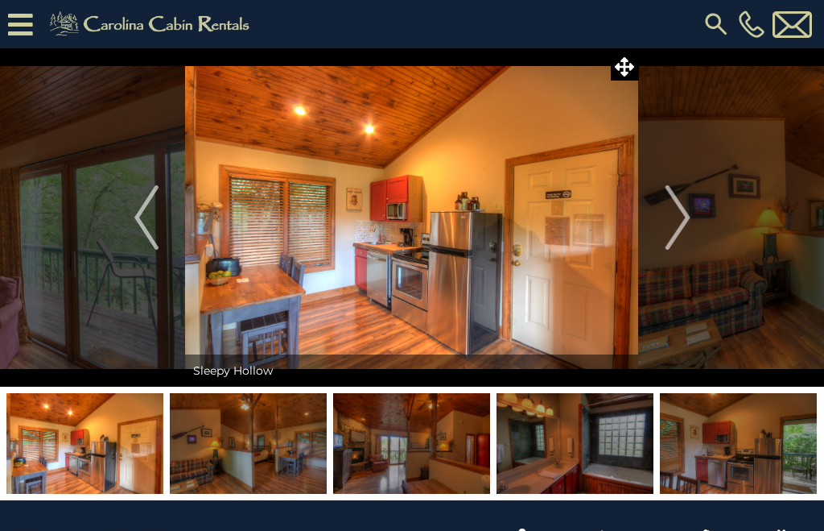
click at [671, 234] on img "Next" at bounding box center [678, 217] width 24 height 64
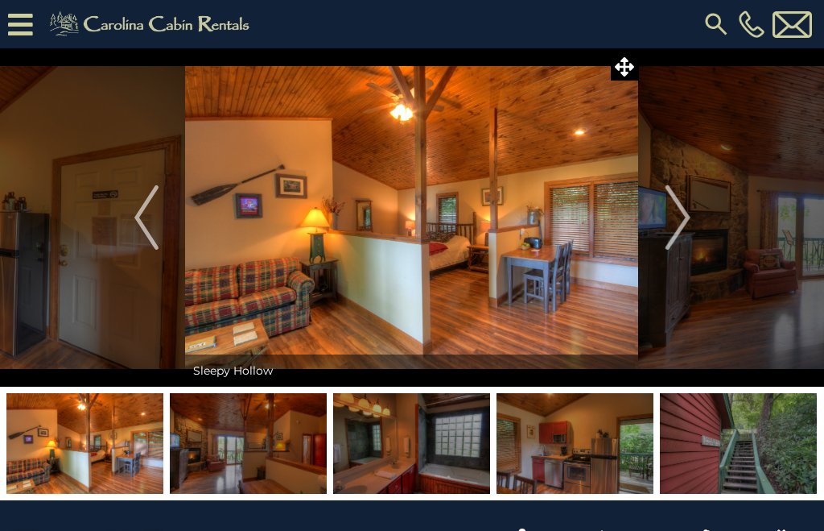
click at [690, 228] on img "Next" at bounding box center [678, 217] width 24 height 64
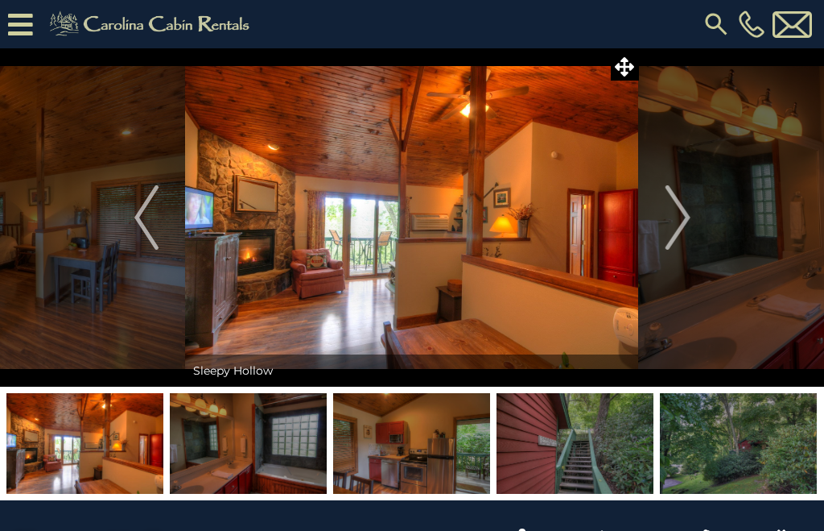
click at [694, 218] on button "Next" at bounding box center [678, 217] width 78 height 338
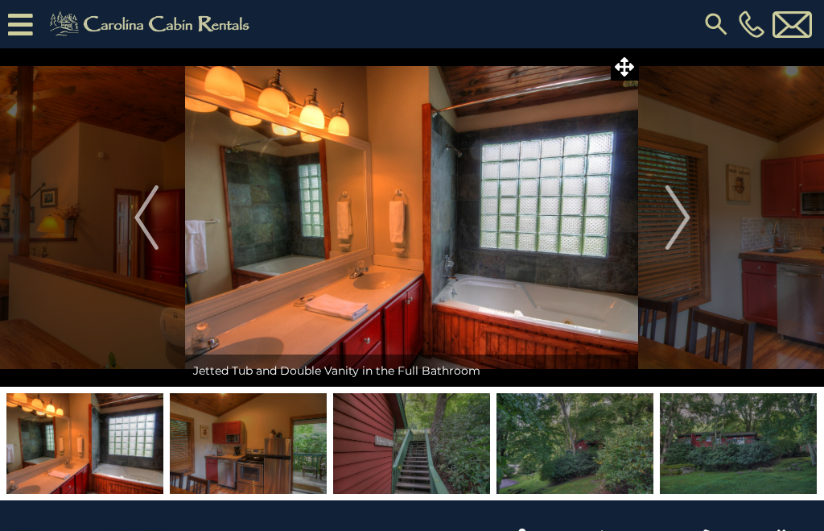
click at [694, 206] on button "Next" at bounding box center [678, 217] width 78 height 338
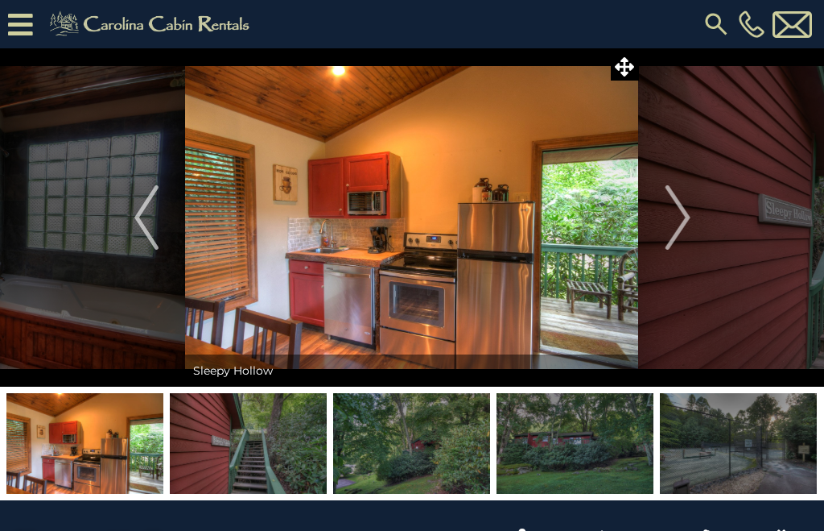
click at [688, 216] on img "Next" at bounding box center [678, 217] width 24 height 64
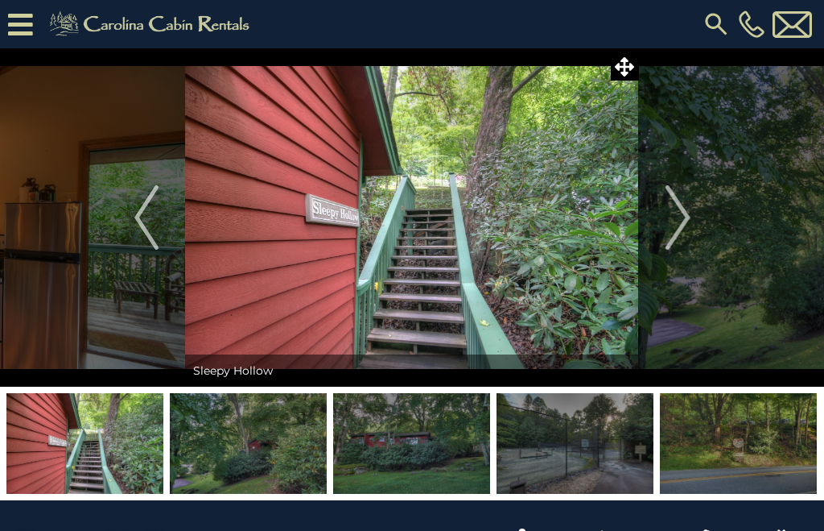
click at [690, 213] on img "Next" at bounding box center [678, 217] width 24 height 64
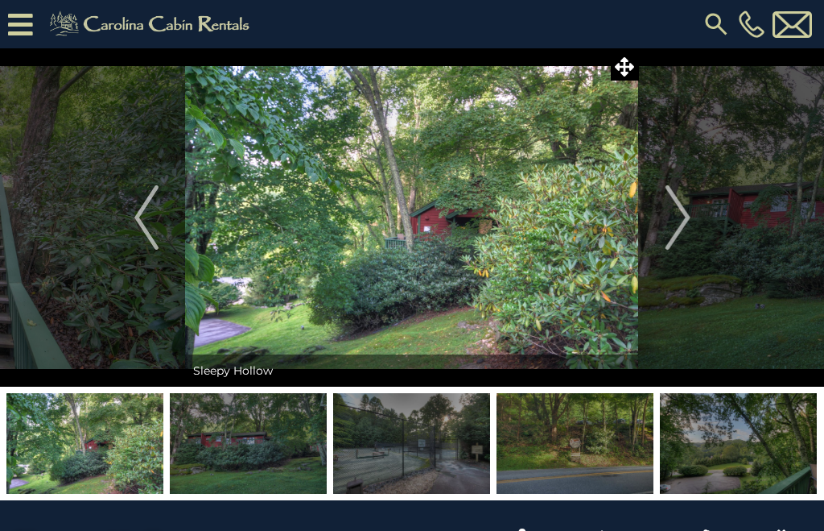
click at [695, 209] on button "Next" at bounding box center [678, 217] width 78 height 338
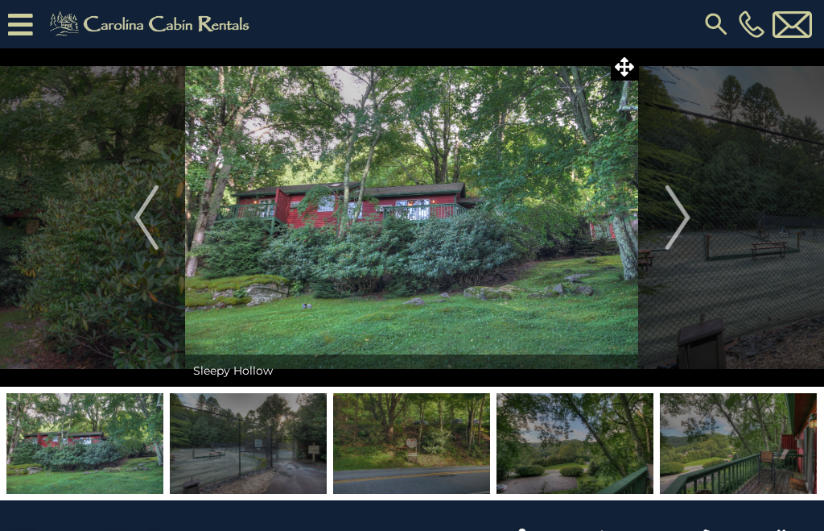
click at [683, 216] on img "Next" at bounding box center [678, 217] width 24 height 64
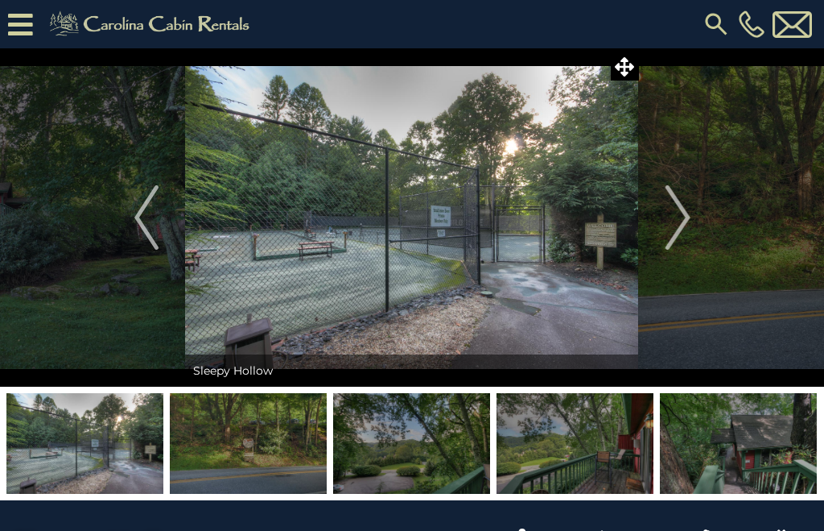
click at [390, 196] on img at bounding box center [411, 217] width 453 height 338
click at [398, 196] on img at bounding box center [411, 217] width 453 height 338
click at [696, 213] on button "Next" at bounding box center [678, 217] width 78 height 338
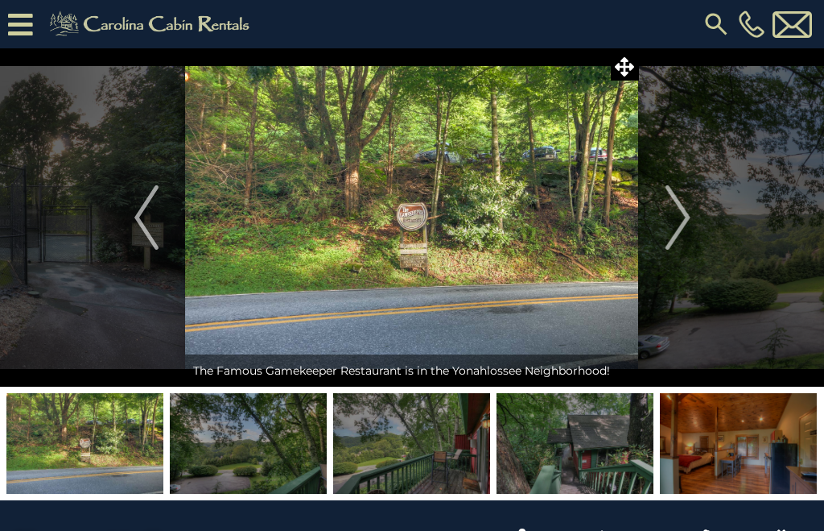
click at [692, 209] on button "Next" at bounding box center [678, 217] width 78 height 338
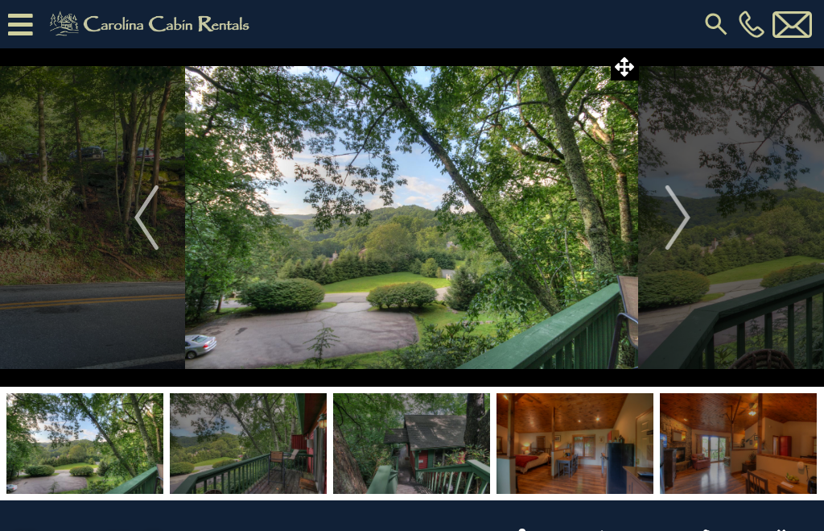
click at [688, 217] on img "Next" at bounding box center [678, 217] width 24 height 64
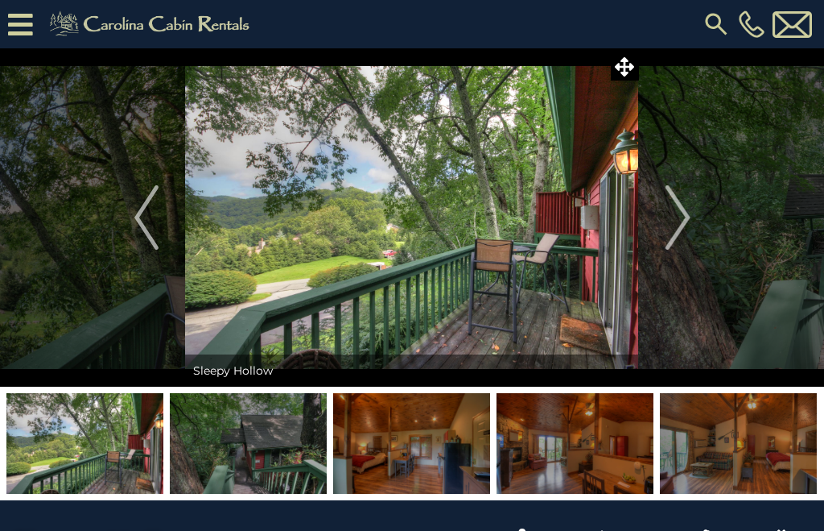
click at [685, 211] on img "Next" at bounding box center [678, 217] width 24 height 64
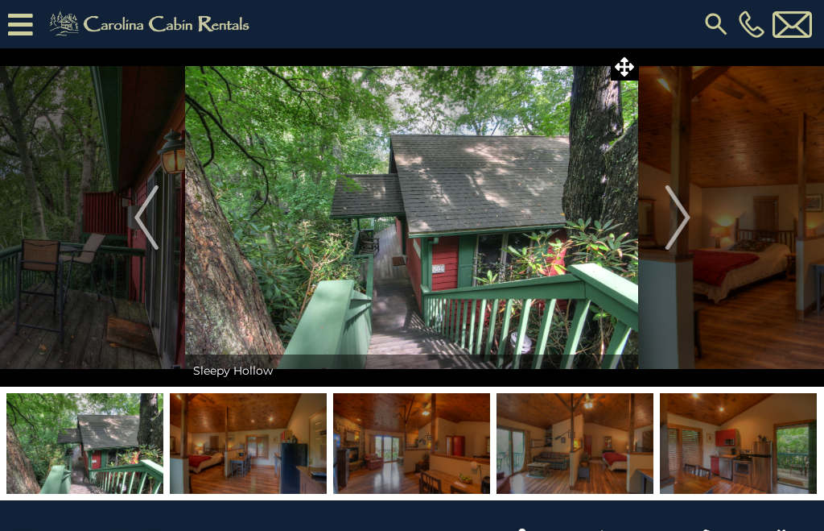
click at [690, 209] on img "Next" at bounding box center [678, 217] width 24 height 64
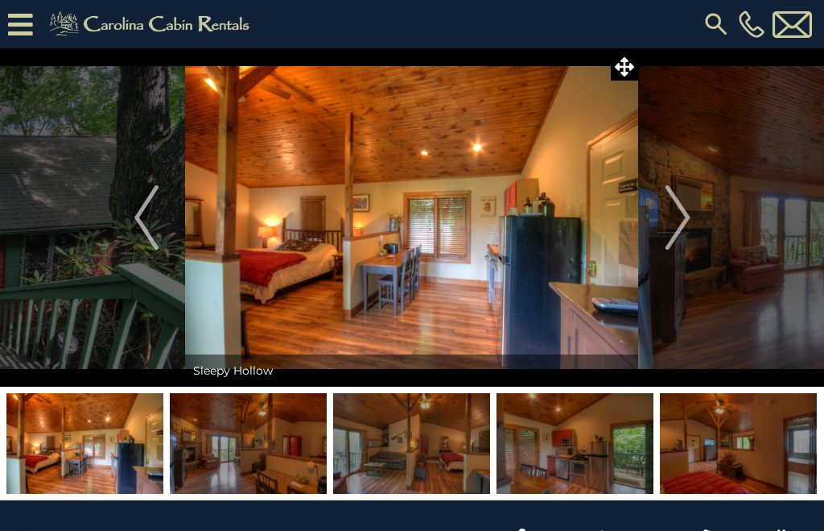
click at [696, 210] on button "Next" at bounding box center [678, 217] width 78 height 338
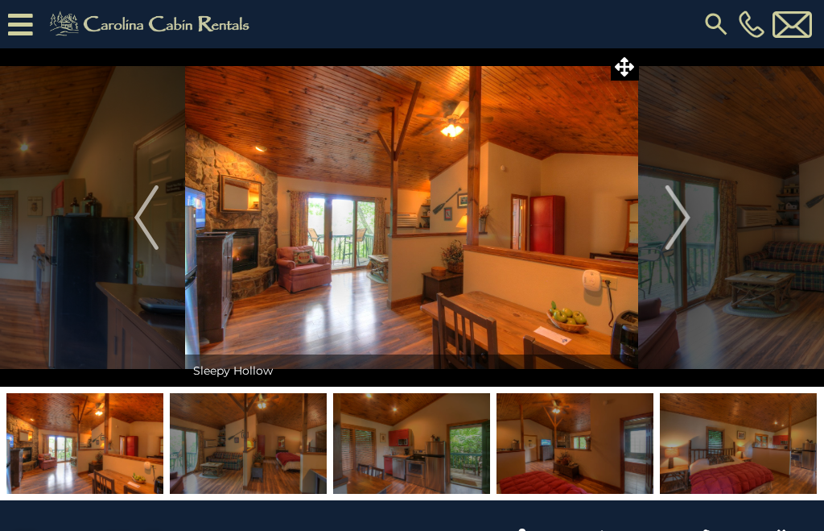
click at [686, 208] on img "Next" at bounding box center [678, 217] width 24 height 64
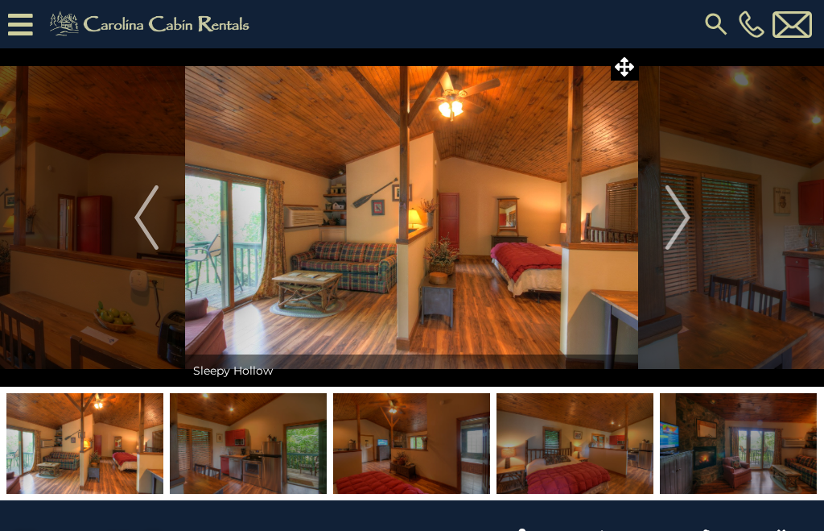
click at [687, 205] on img "Next" at bounding box center [678, 217] width 24 height 64
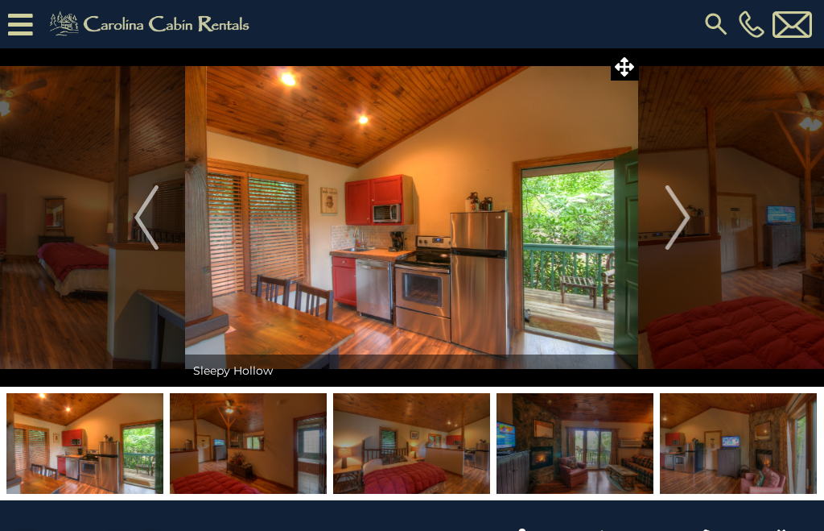
click at [691, 208] on button "Next" at bounding box center [678, 217] width 78 height 338
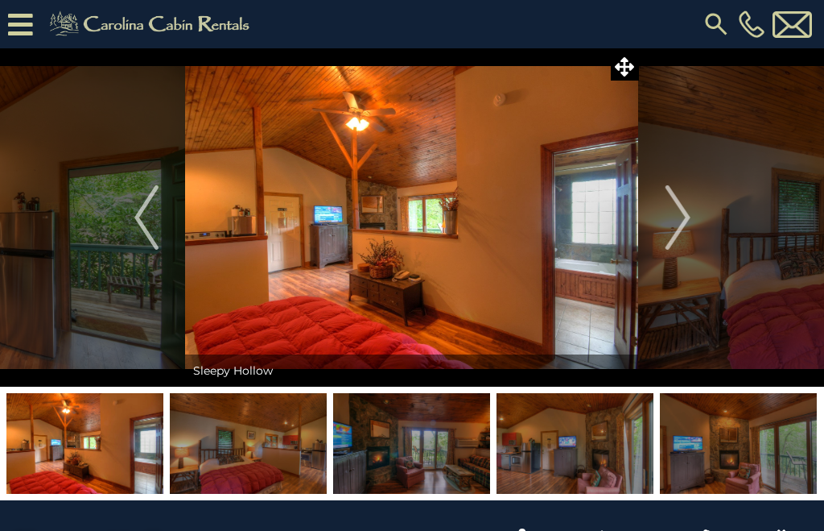
click at [680, 214] on img "Next" at bounding box center [678, 217] width 24 height 64
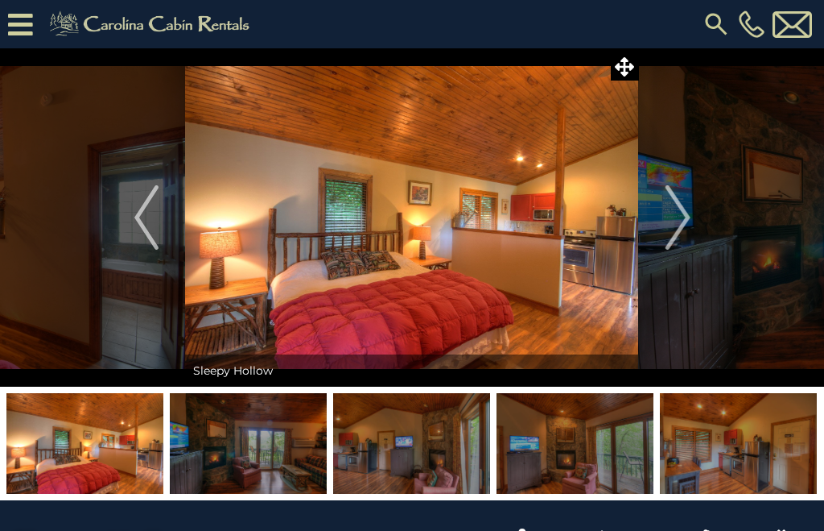
click at [688, 213] on img "Next" at bounding box center [678, 217] width 24 height 64
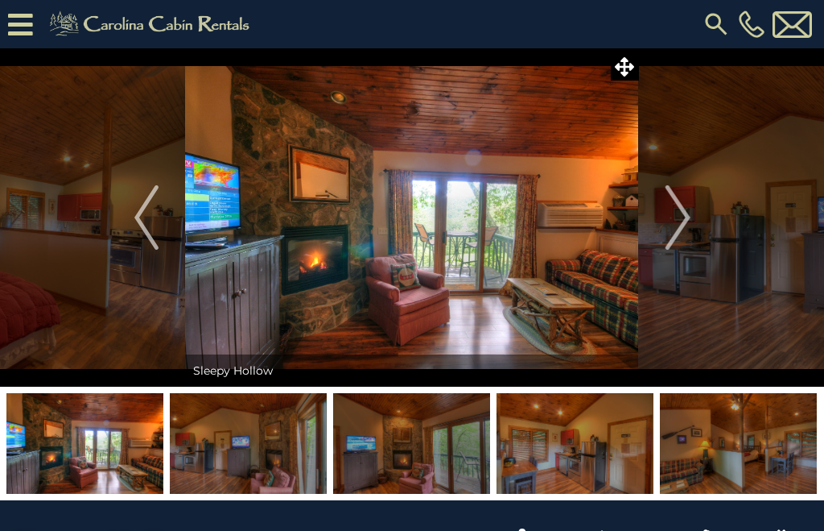
click at [693, 213] on button "Next" at bounding box center [678, 217] width 78 height 338
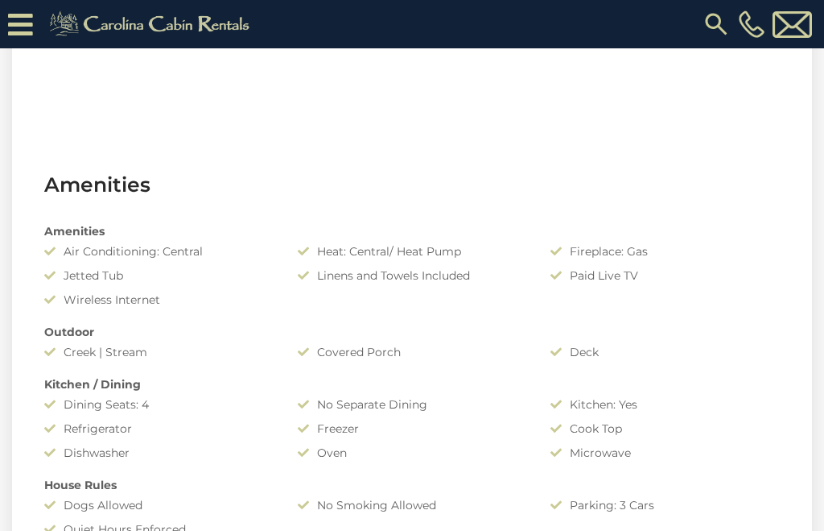
scroll to position [1014, 0]
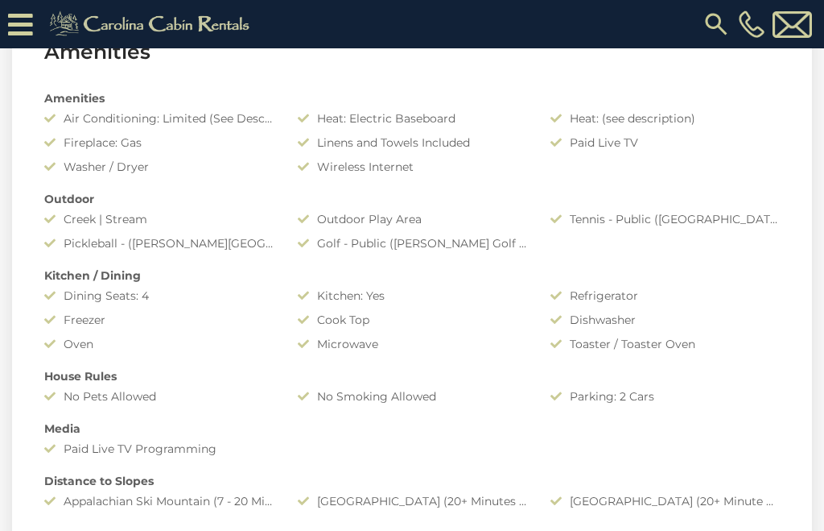
scroll to position [1153, 0]
